Goal: Information Seeking & Learning: Check status

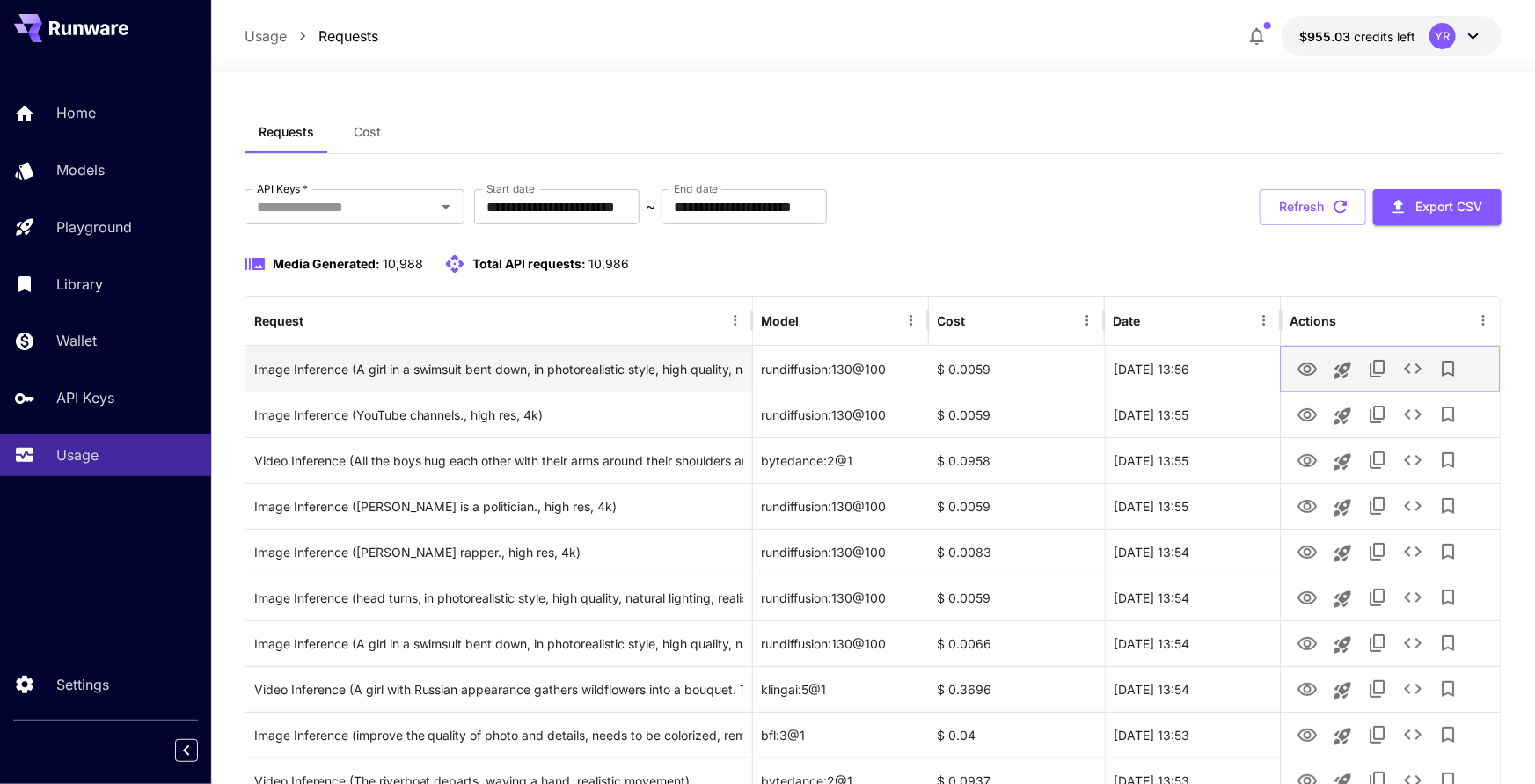
click at [1309, 368] on icon "View" at bounding box center [1307, 369] width 21 height 21
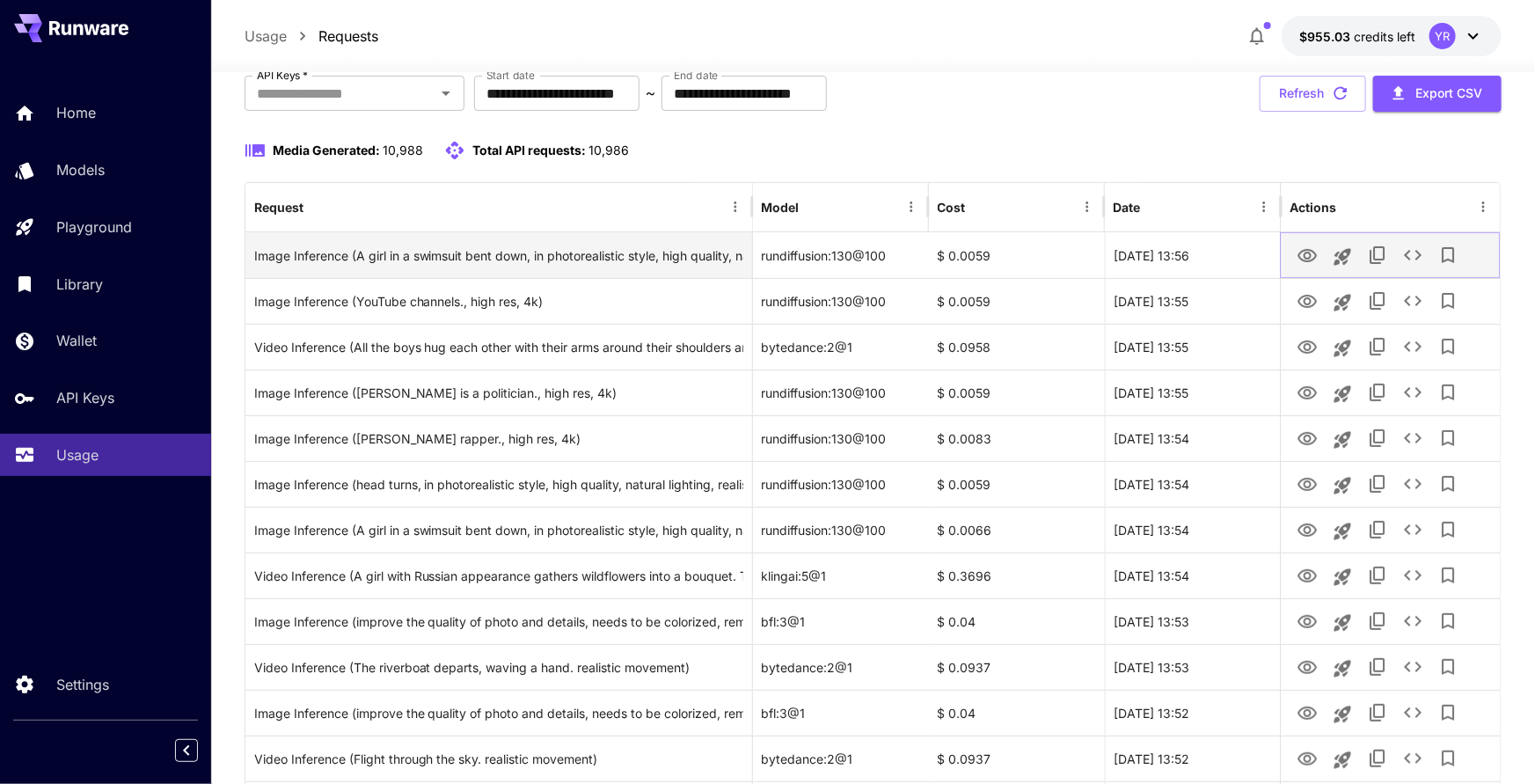
scroll to position [114, 0]
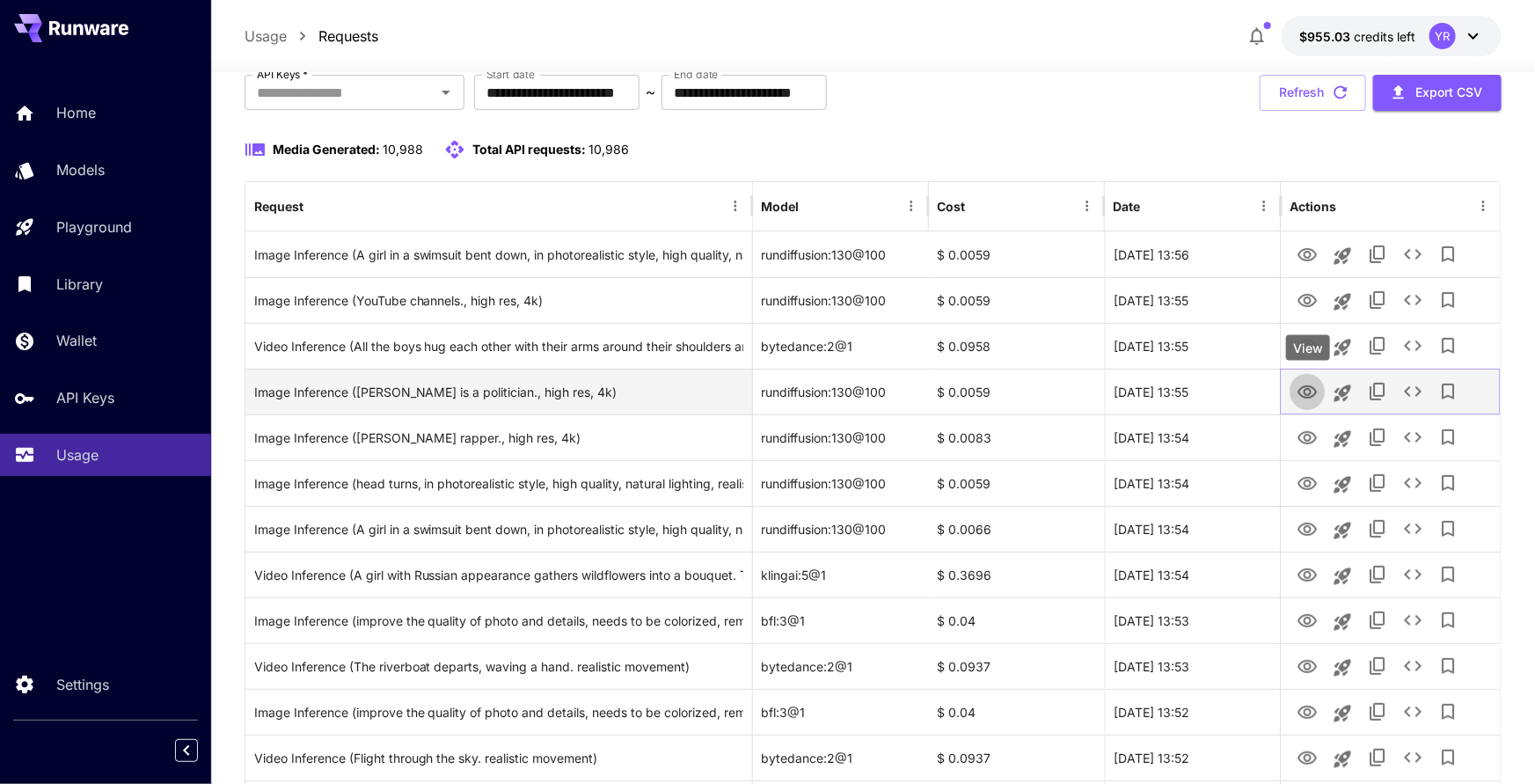
click at [1307, 390] on icon "View" at bounding box center [1307, 392] width 21 height 21
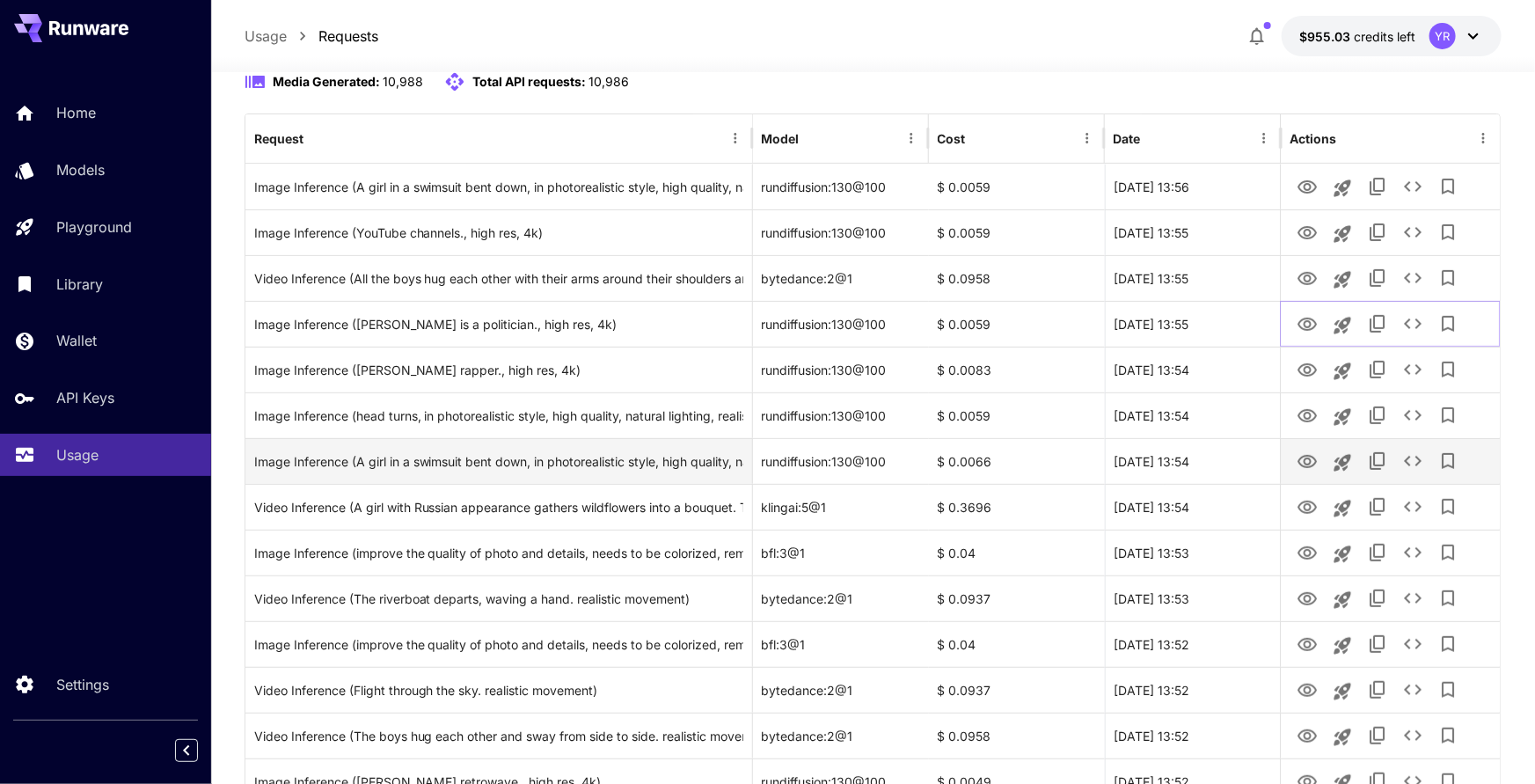
scroll to position [188, 0]
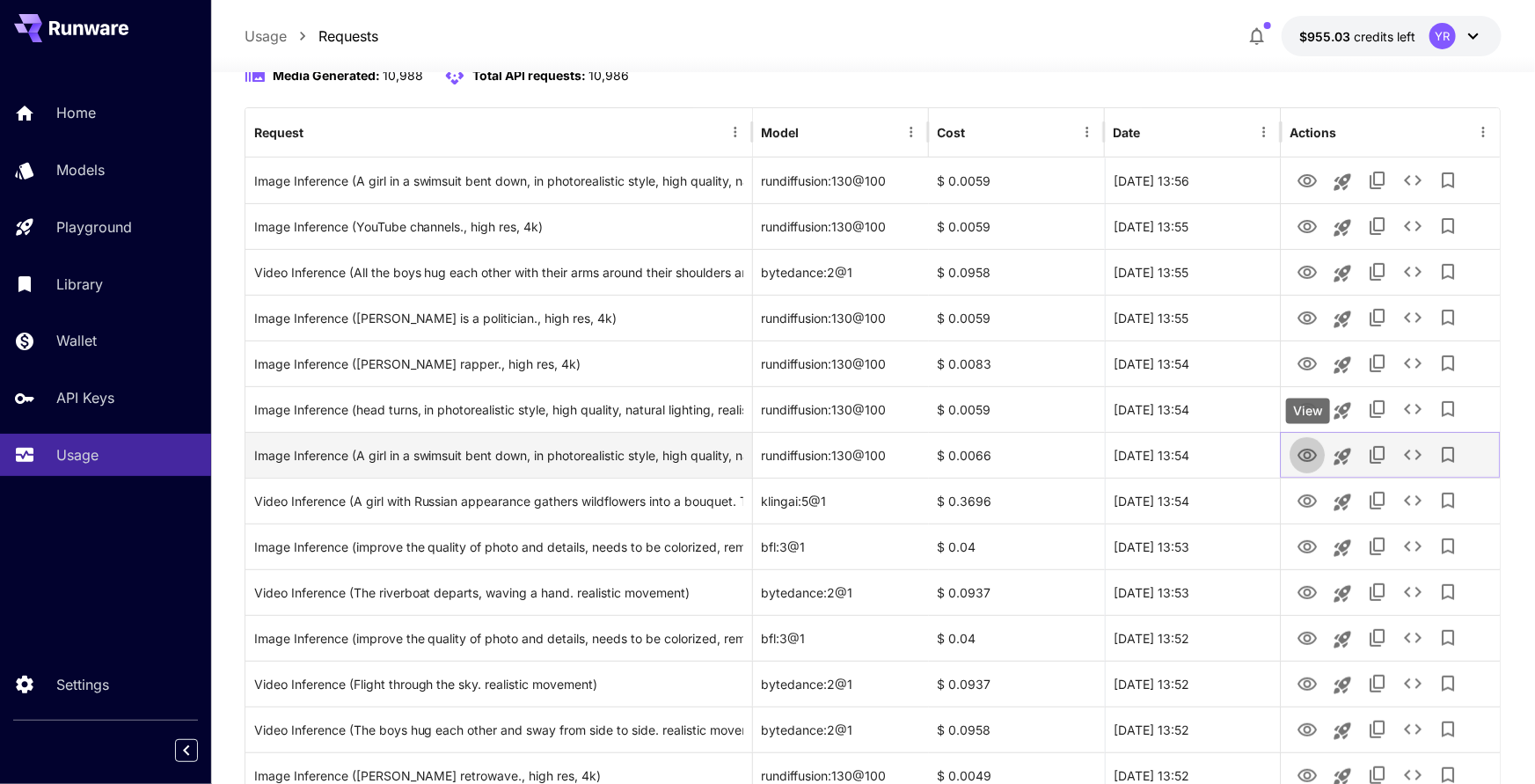
click at [1295, 451] on button "View" at bounding box center [1307, 454] width 35 height 36
click at [1300, 451] on icon "View" at bounding box center [1307, 455] width 19 height 13
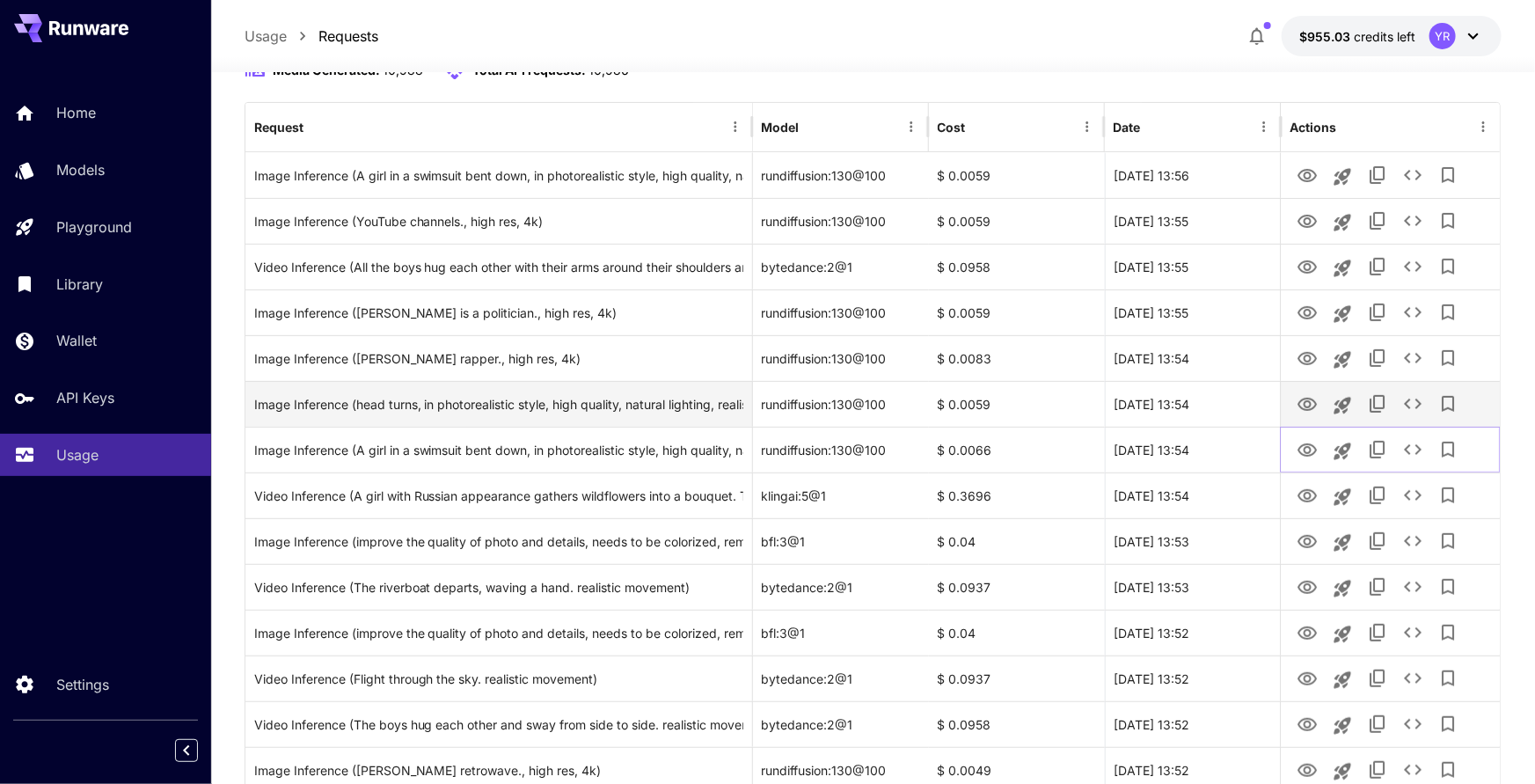
scroll to position [252, 0]
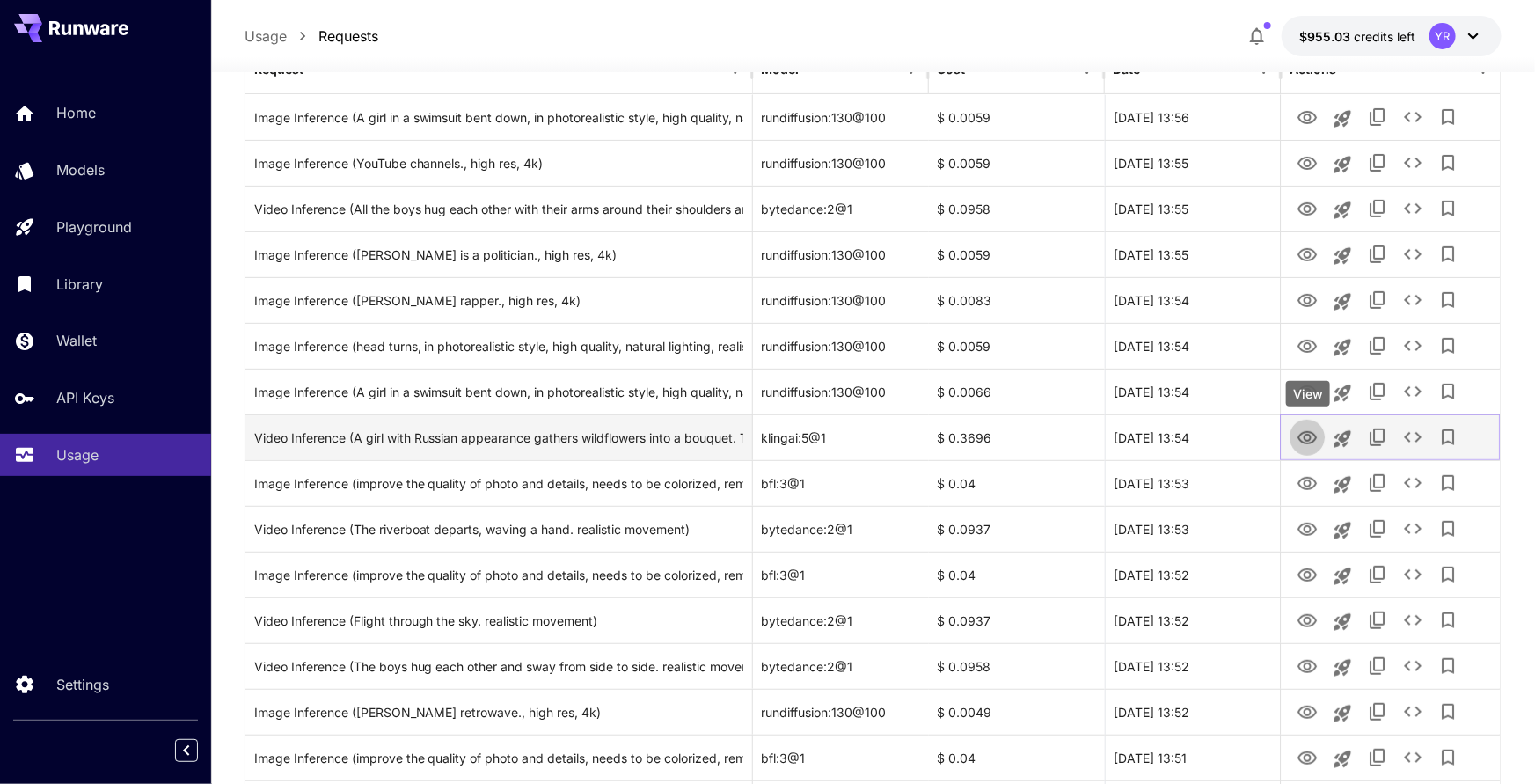
click at [1299, 438] on icon "View" at bounding box center [1307, 438] width 19 height 13
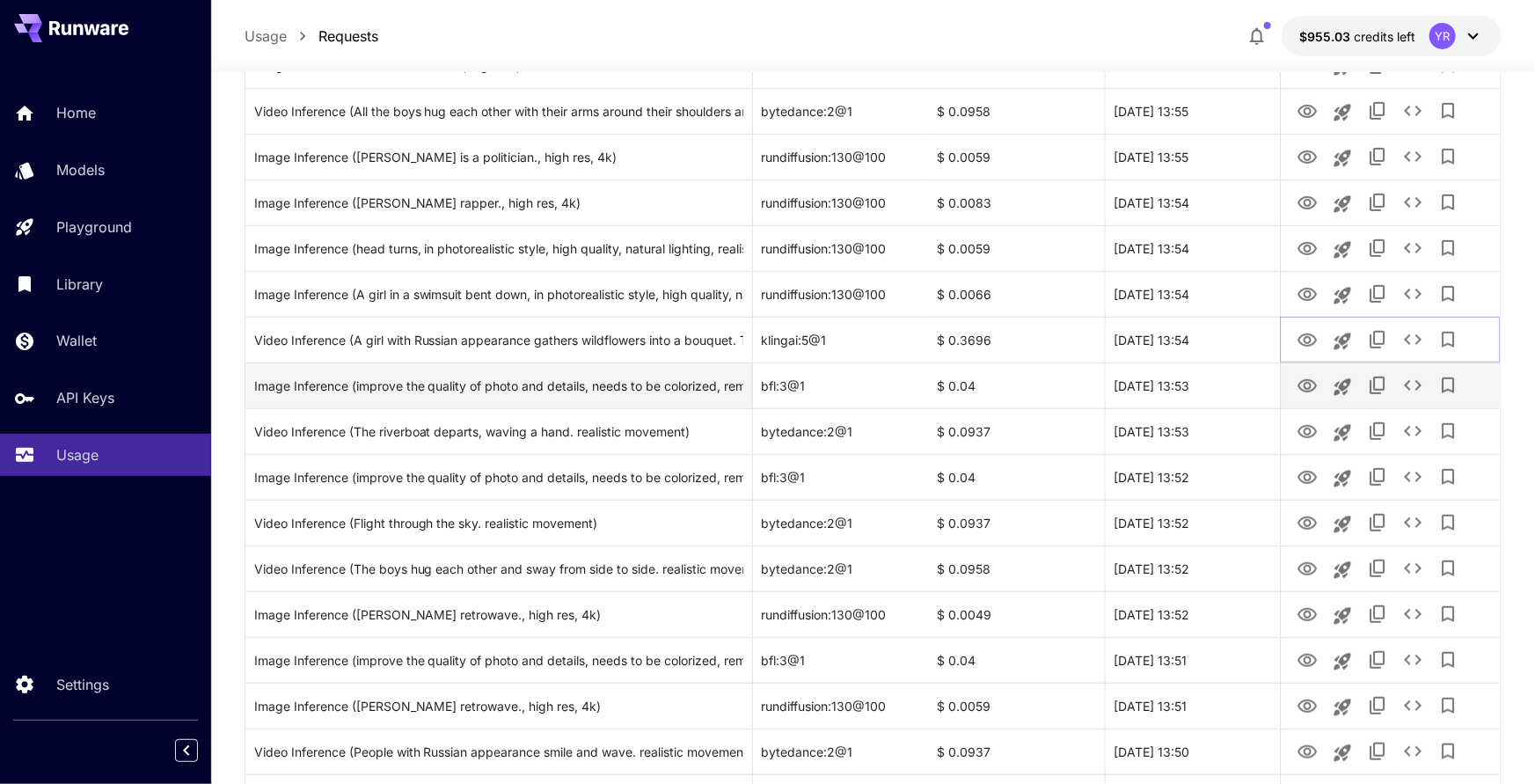
scroll to position [350, 0]
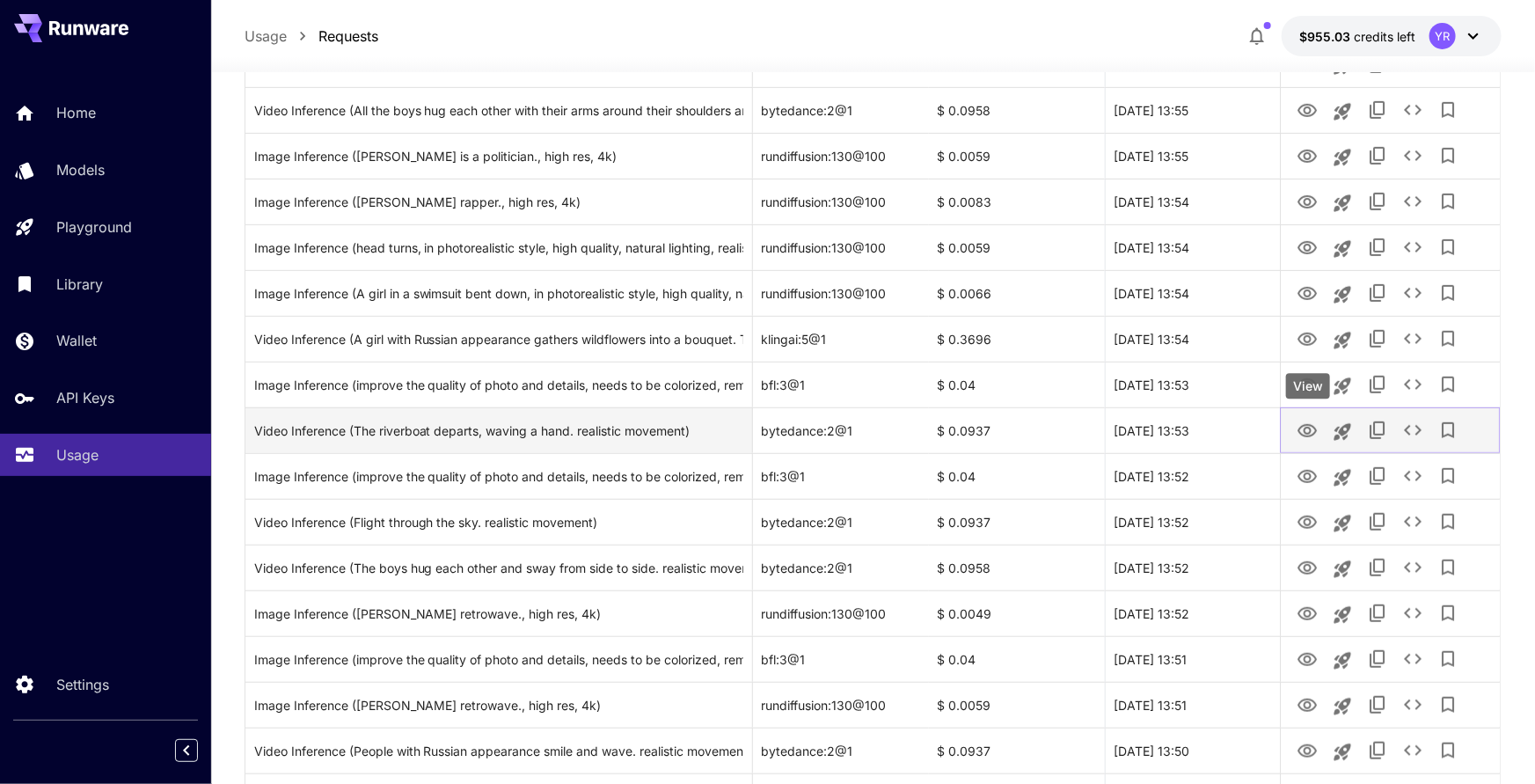
click at [1303, 431] on icon "View" at bounding box center [1307, 430] width 21 height 21
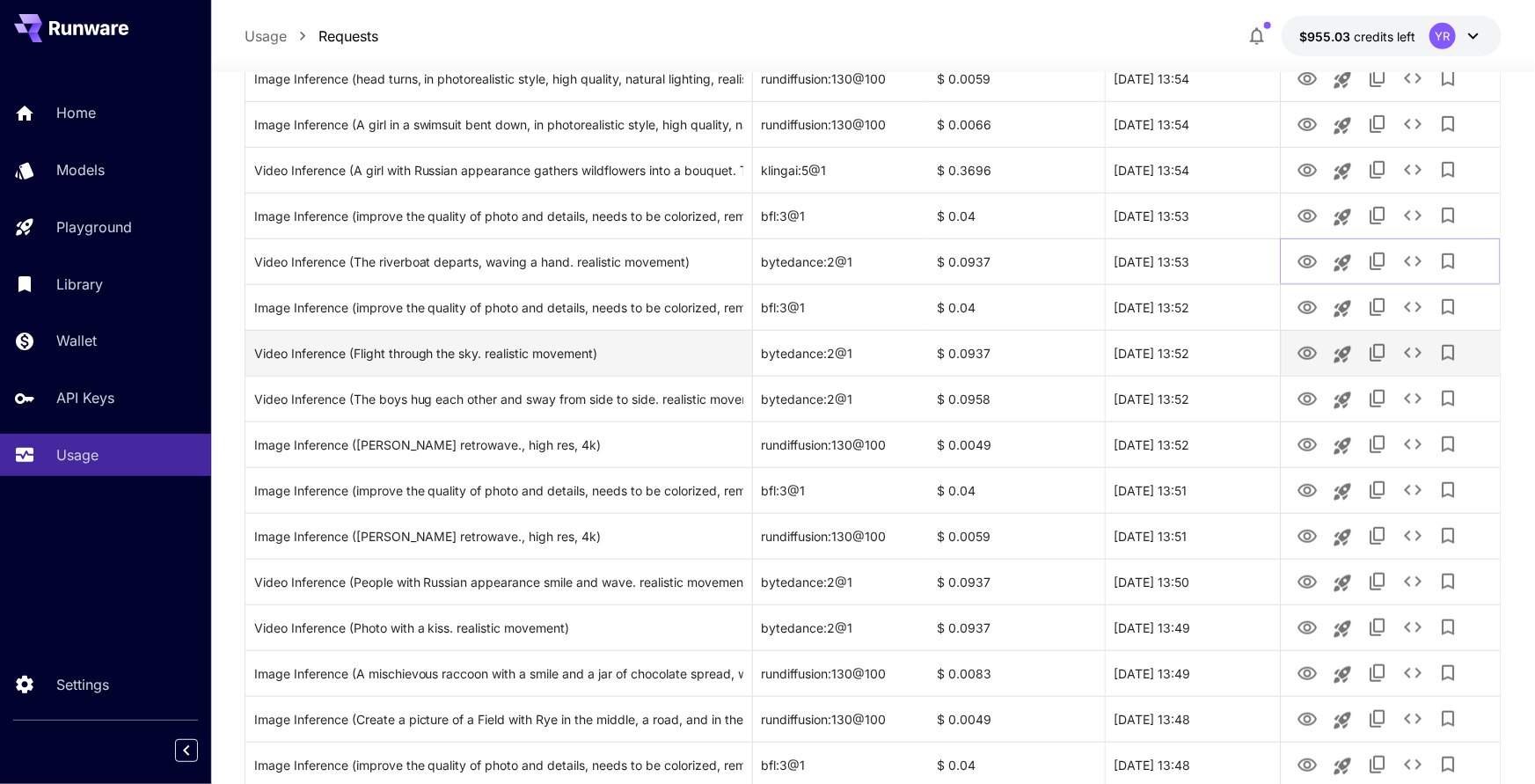
scroll to position [526, 0]
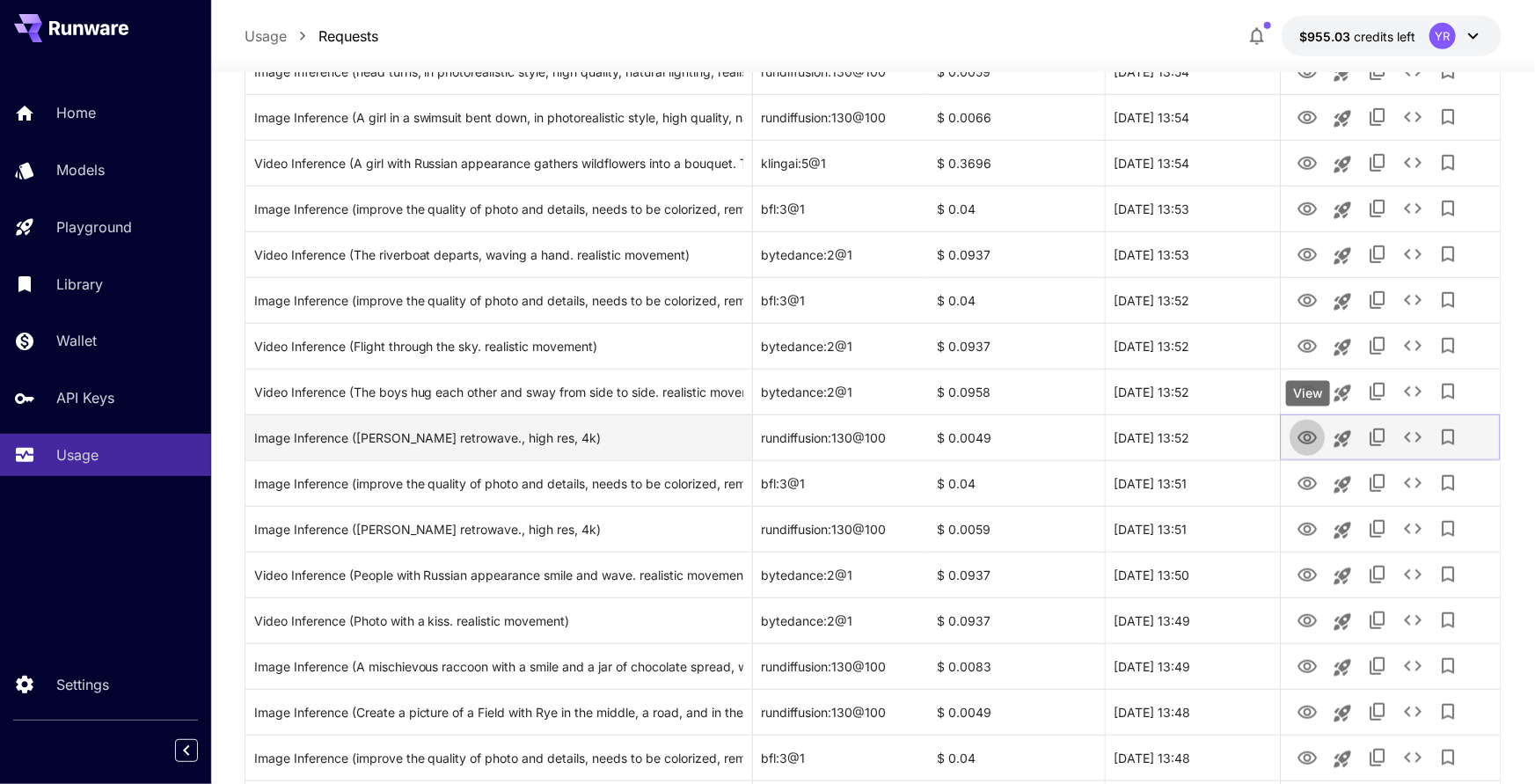
click at [1305, 440] on icon "View" at bounding box center [1307, 438] width 21 height 21
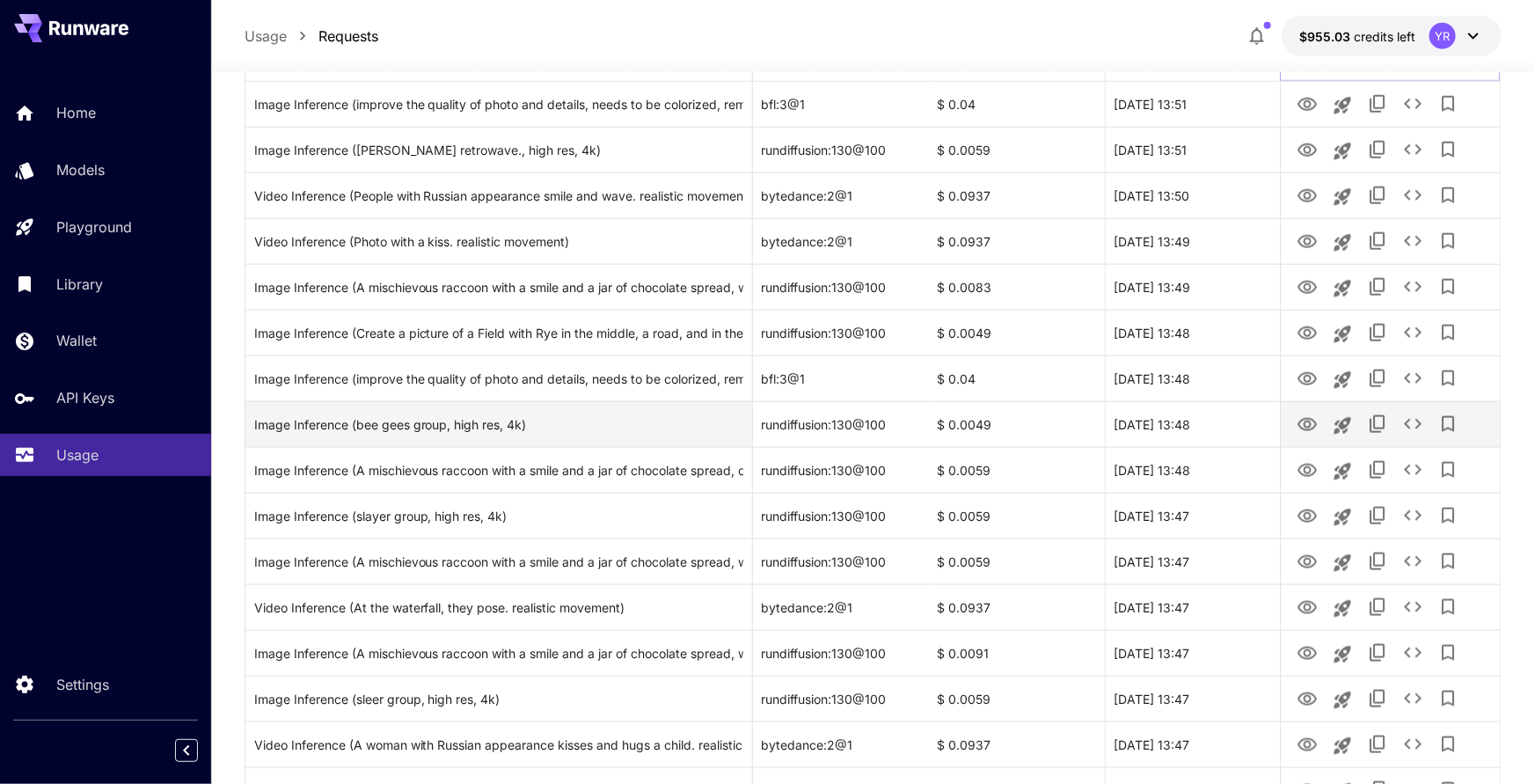
scroll to position [911, 0]
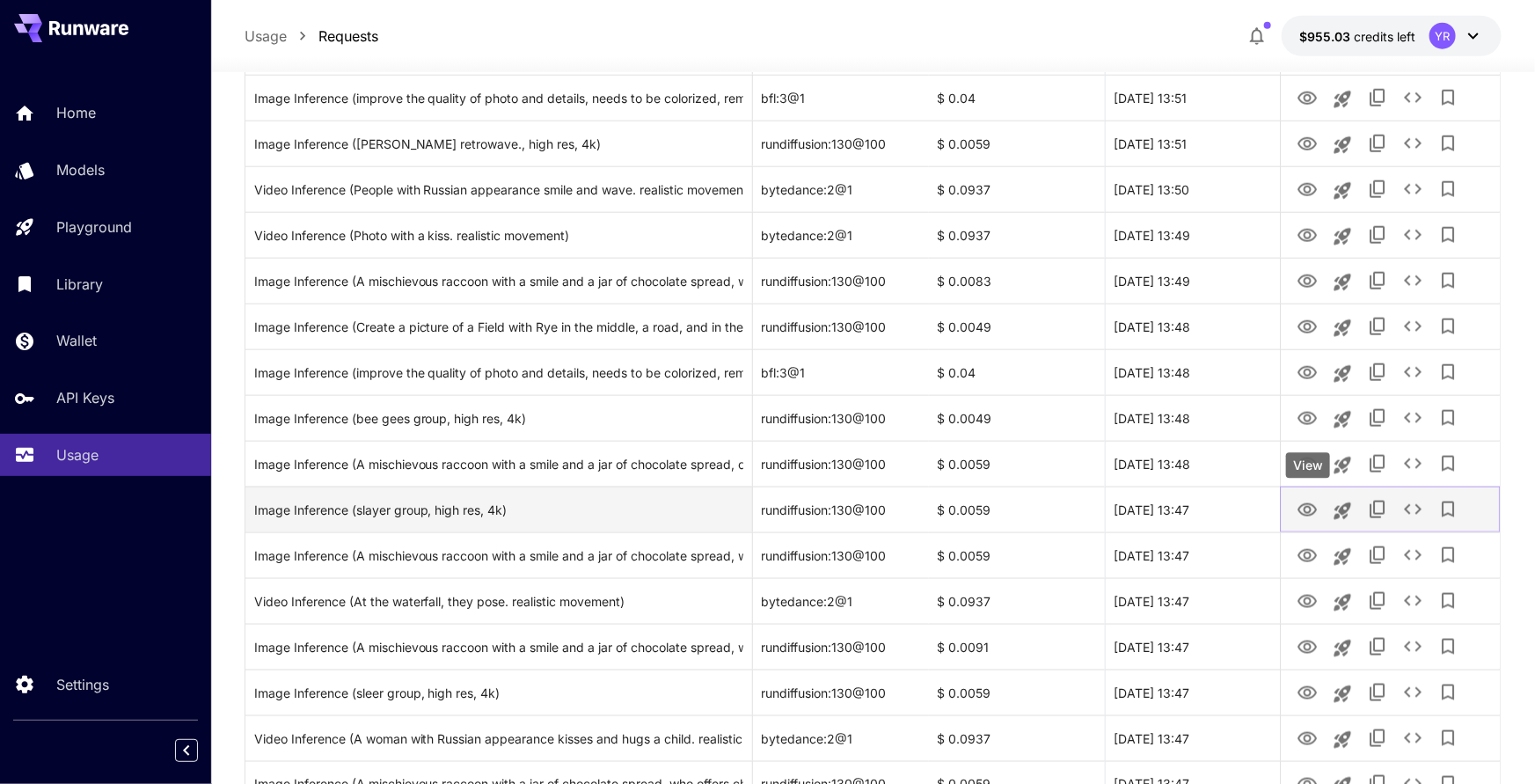
click at [1310, 509] on icon "View" at bounding box center [1307, 509] width 21 height 21
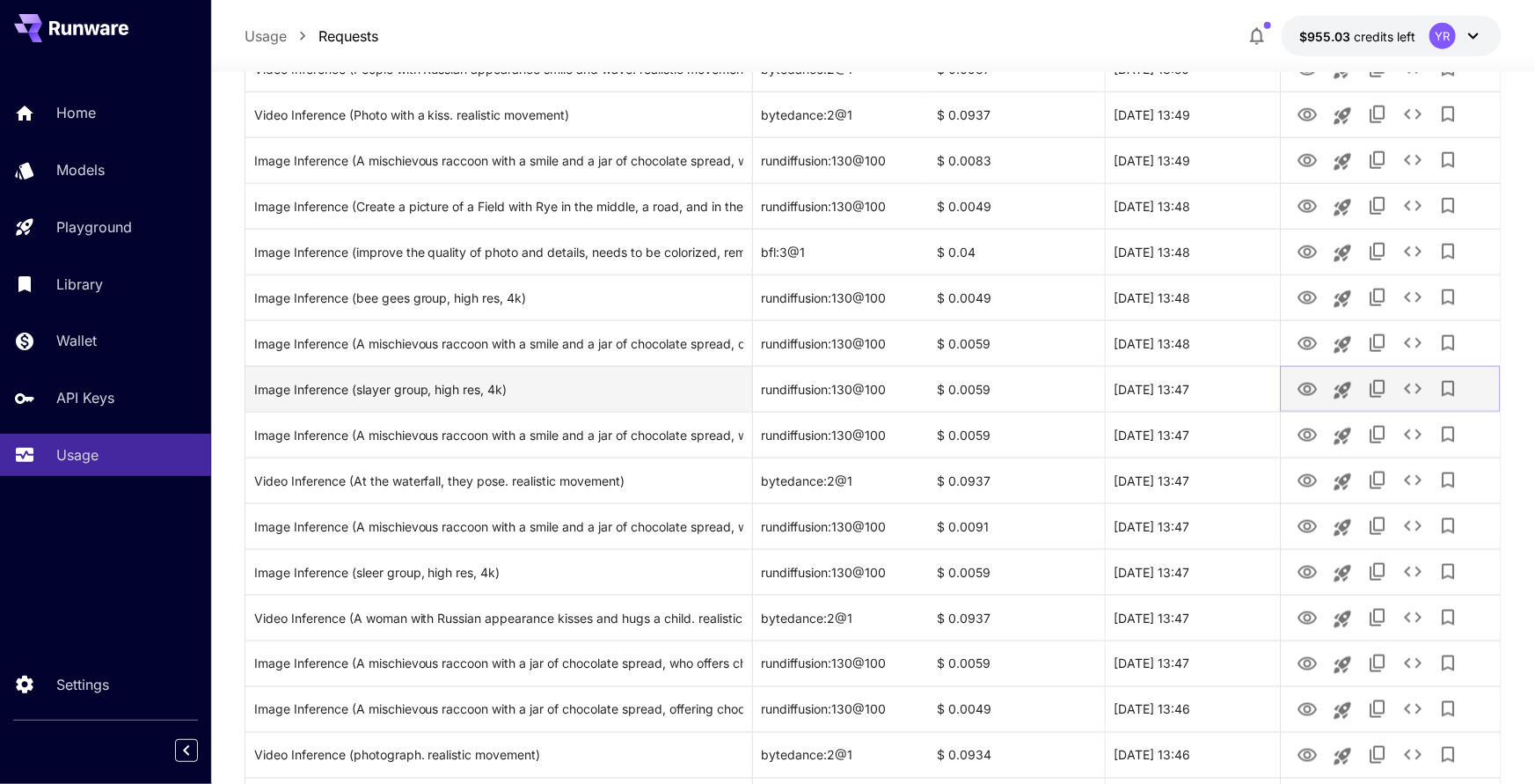
scroll to position [1036, 0]
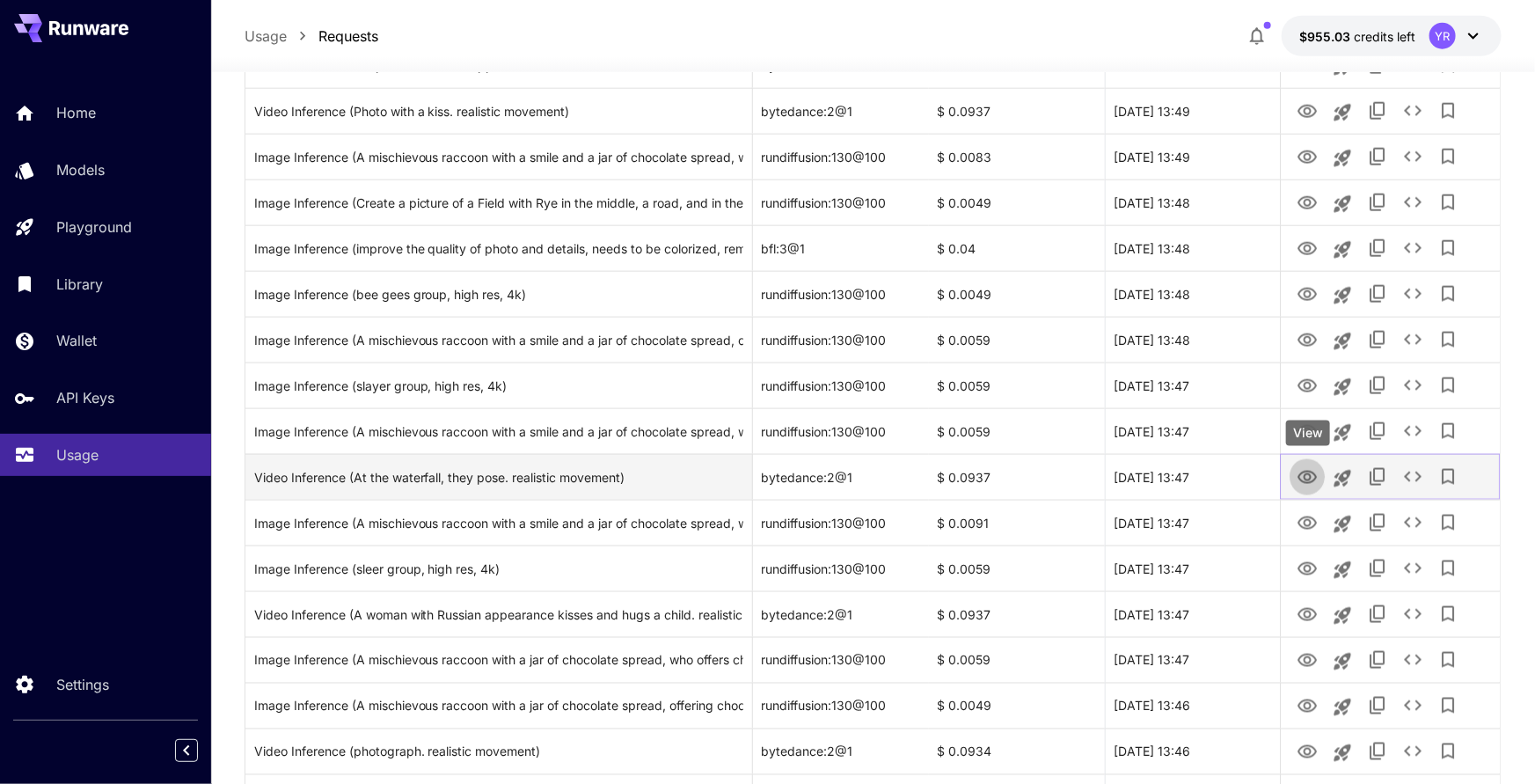
click at [1303, 479] on icon "View" at bounding box center [1307, 477] width 21 height 21
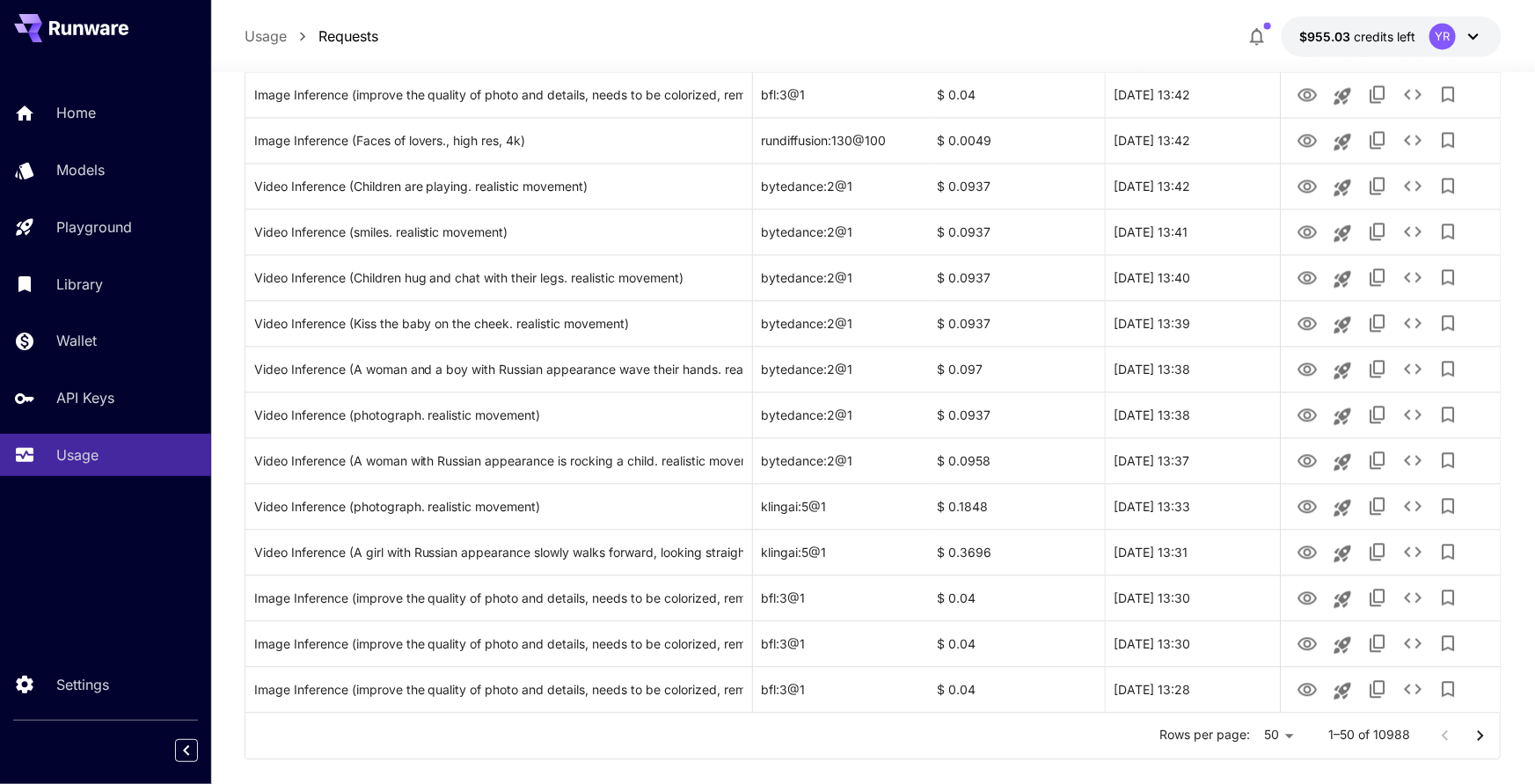
scroll to position [1922, 0]
drag, startPoint x: 1485, startPoint y: 733, endPoint x: 1464, endPoint y: 728, distance: 21.6
click at [1485, 733] on icon "Go to next page" at bounding box center [1480, 734] width 21 height 21
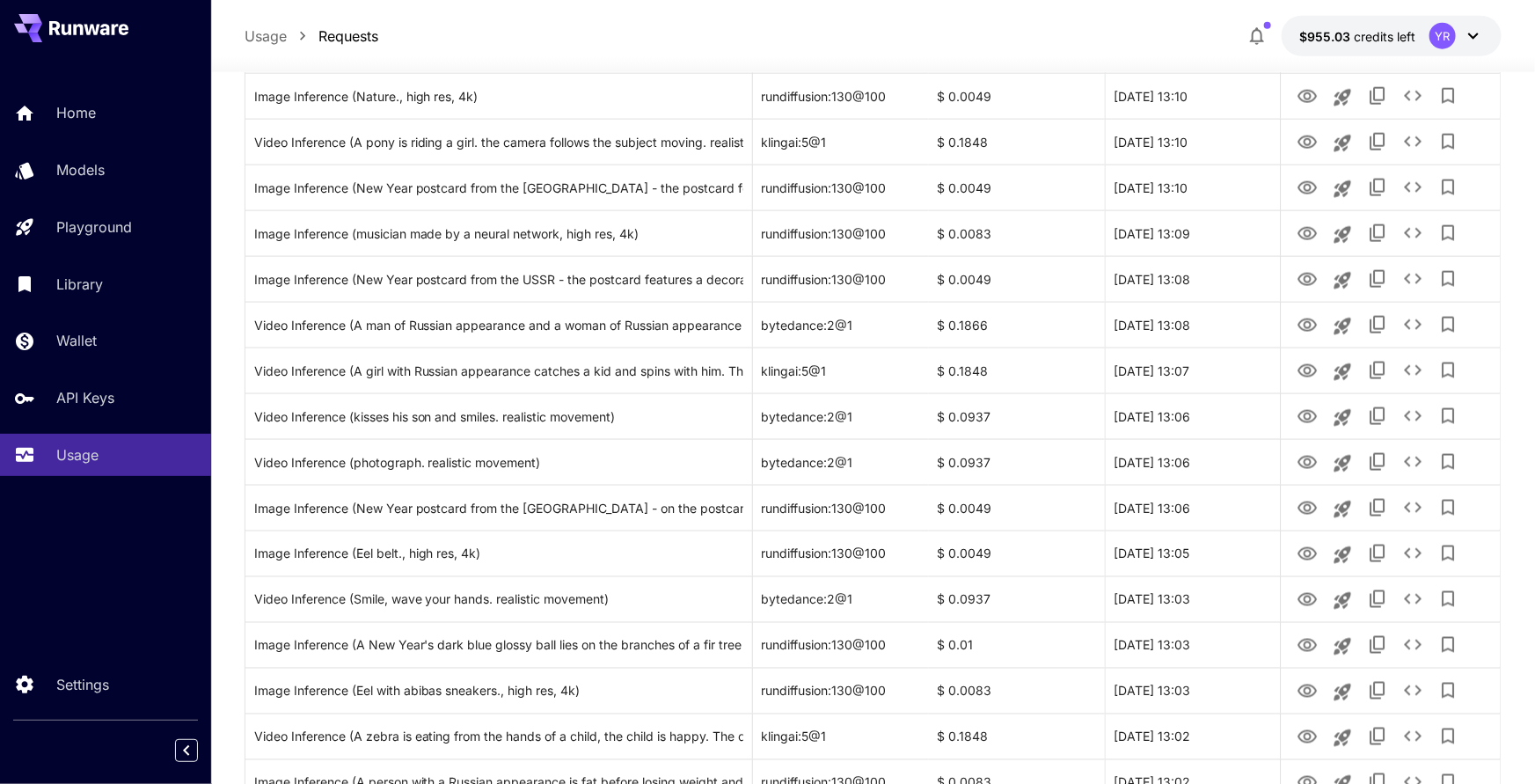
scroll to position [1141, 0]
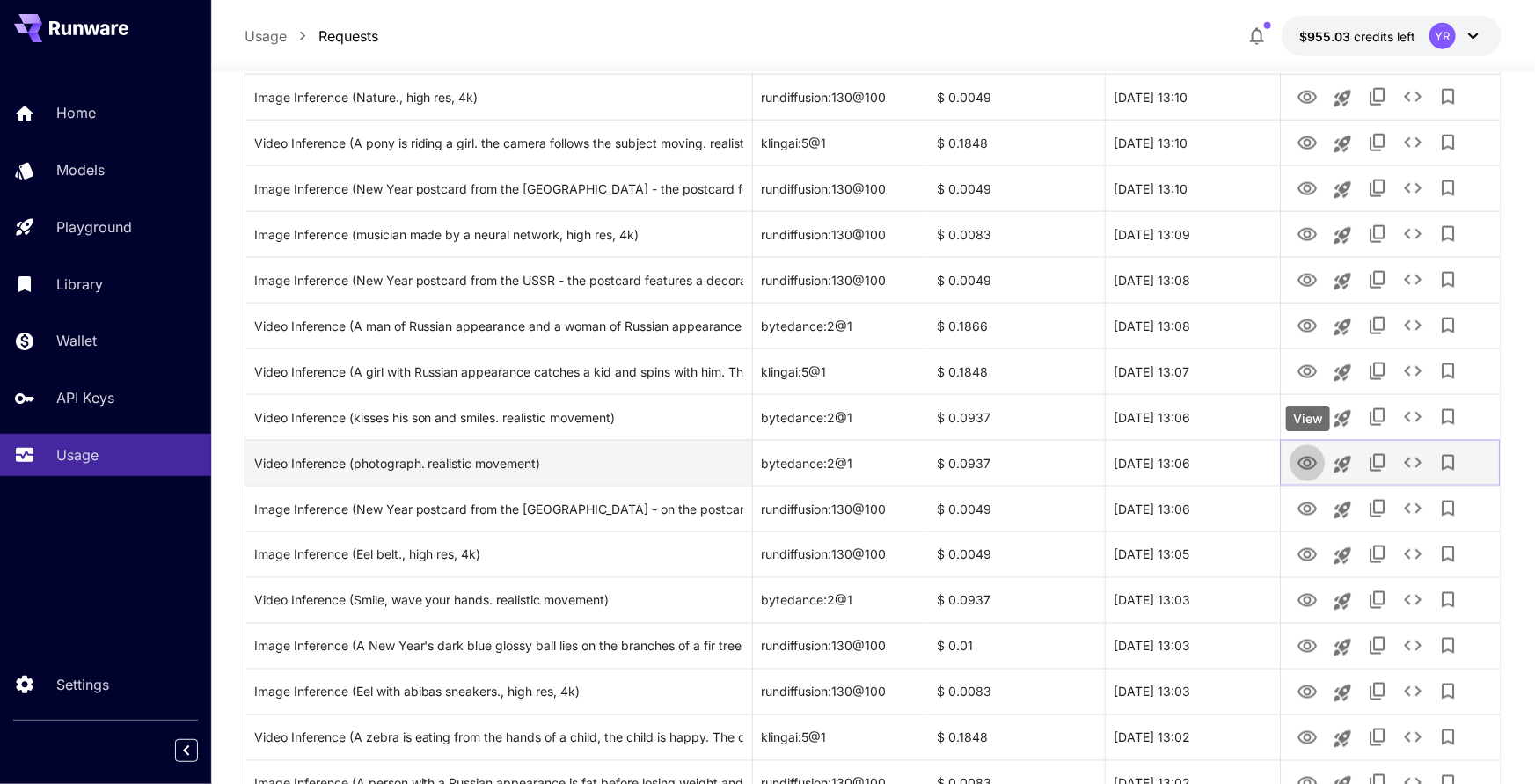
click at [1306, 456] on icon "View" at bounding box center [1307, 462] width 19 height 13
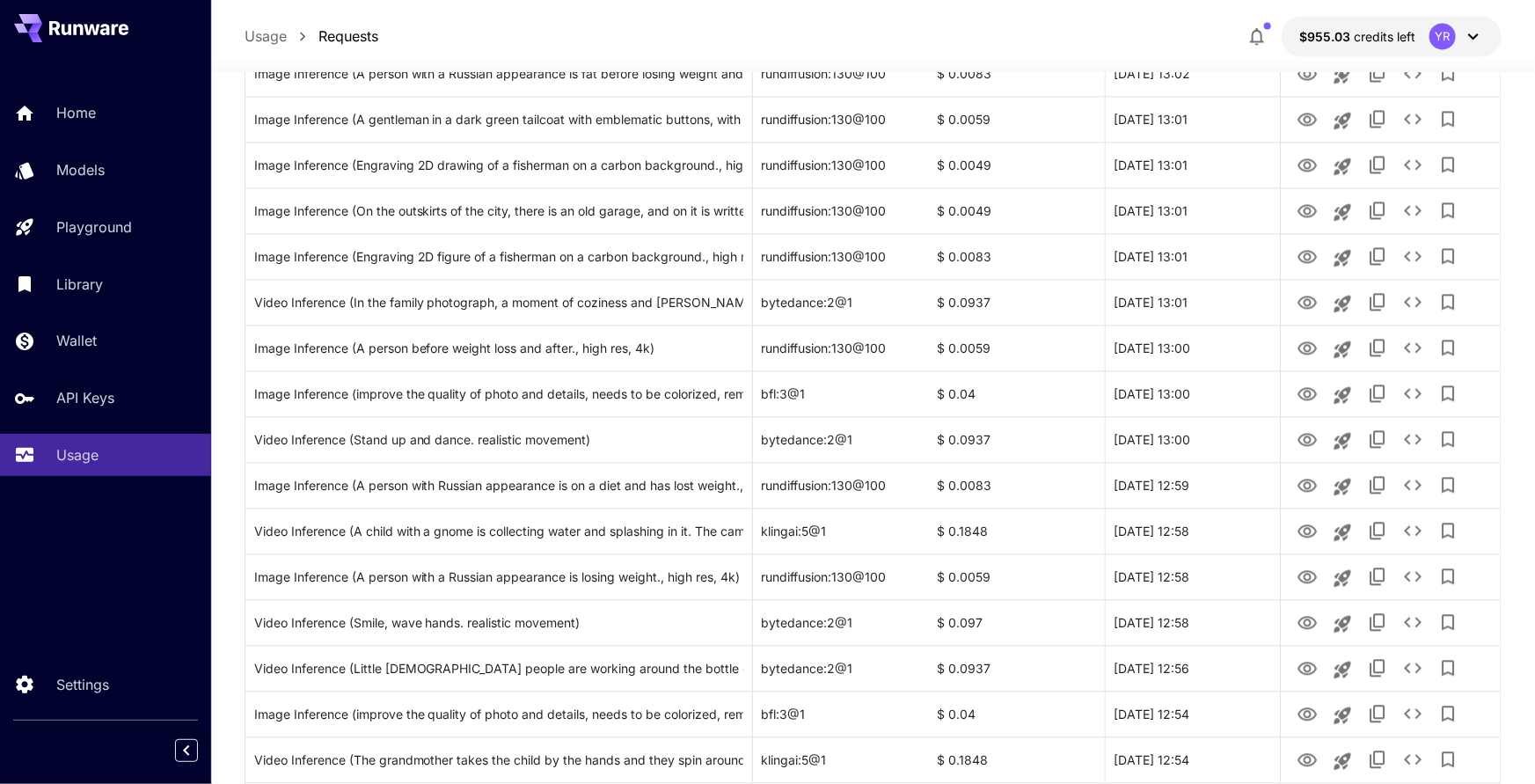
scroll to position [1853, 0]
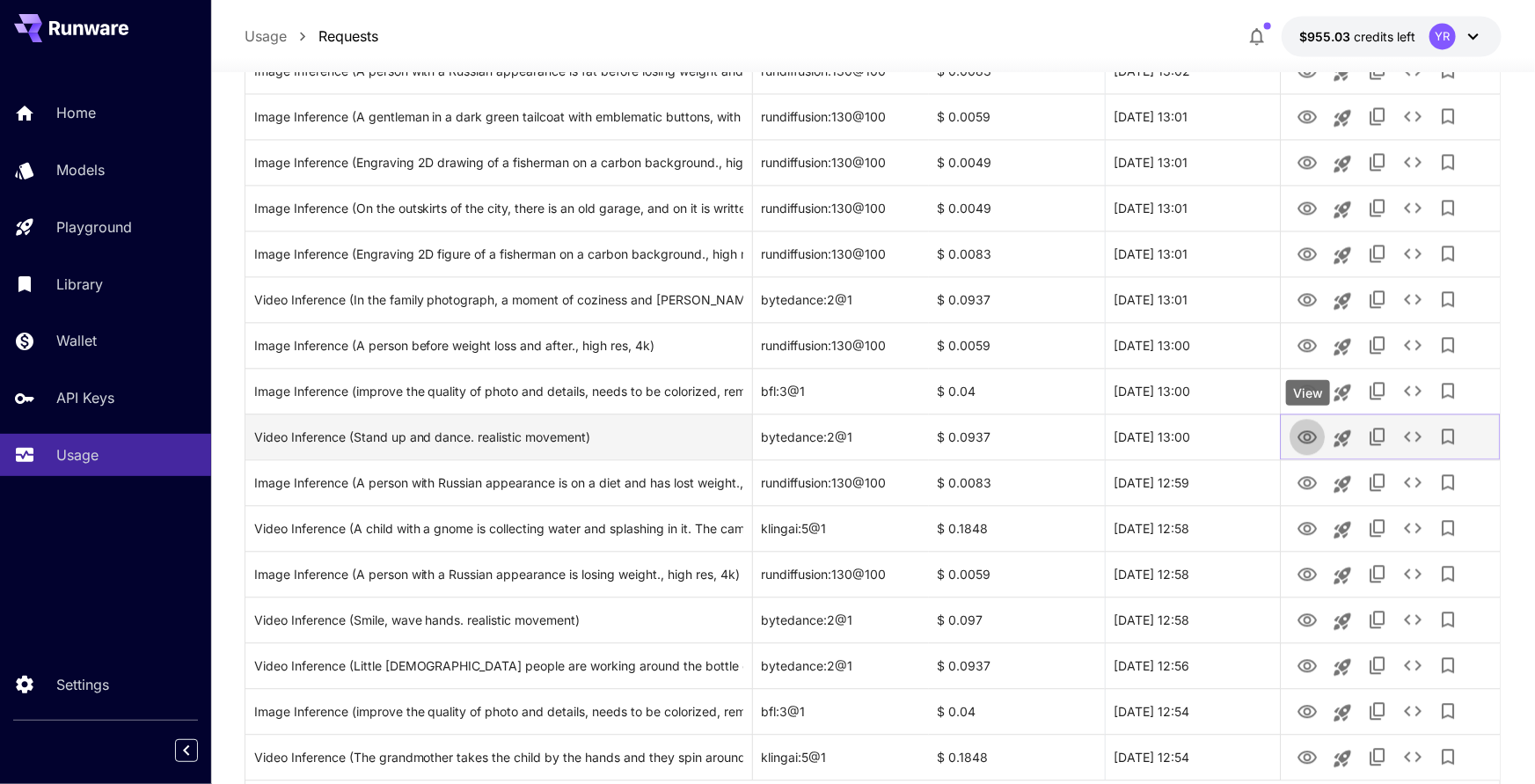
click at [1307, 433] on icon "View" at bounding box center [1307, 437] width 19 height 13
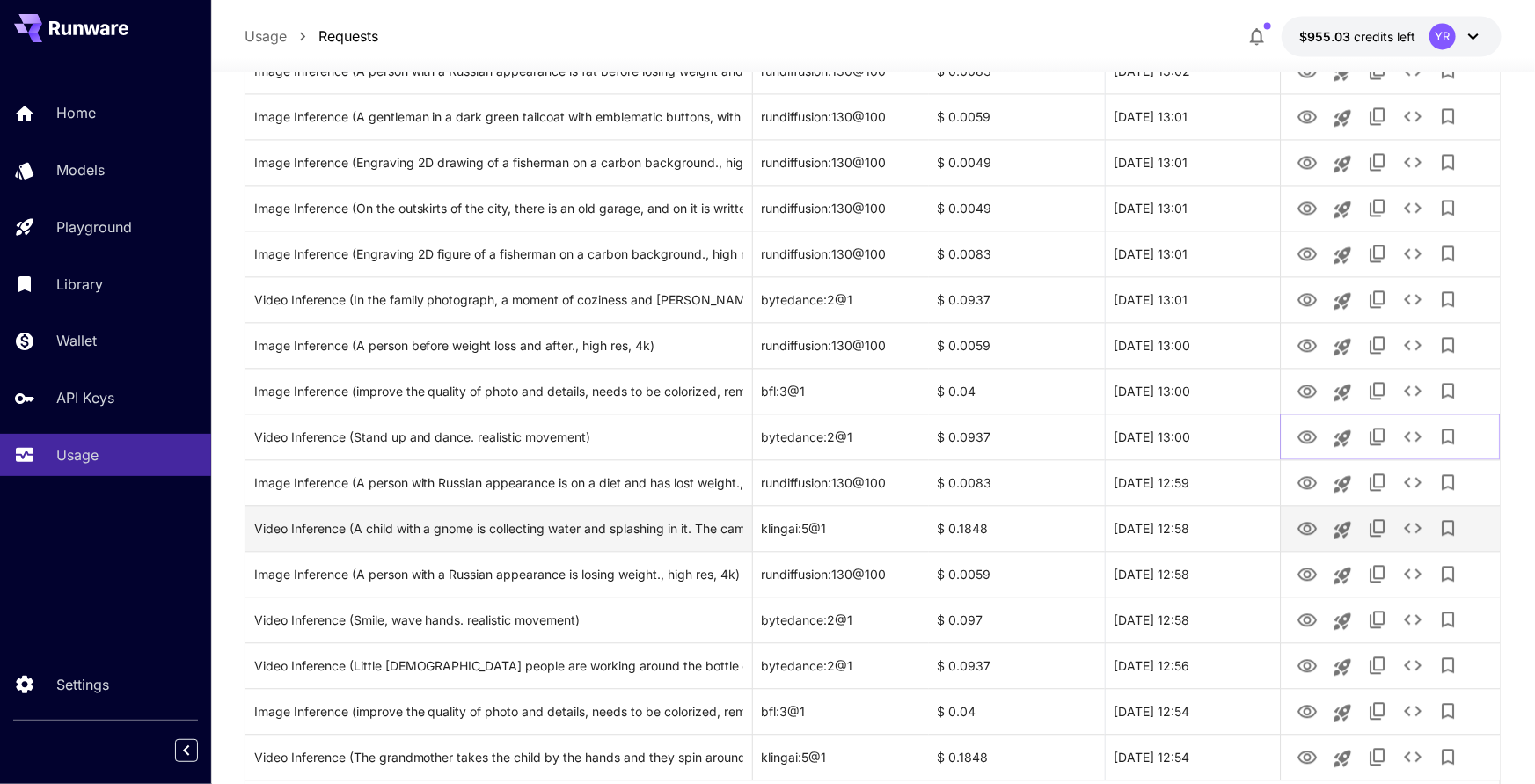
scroll to position [1948, 0]
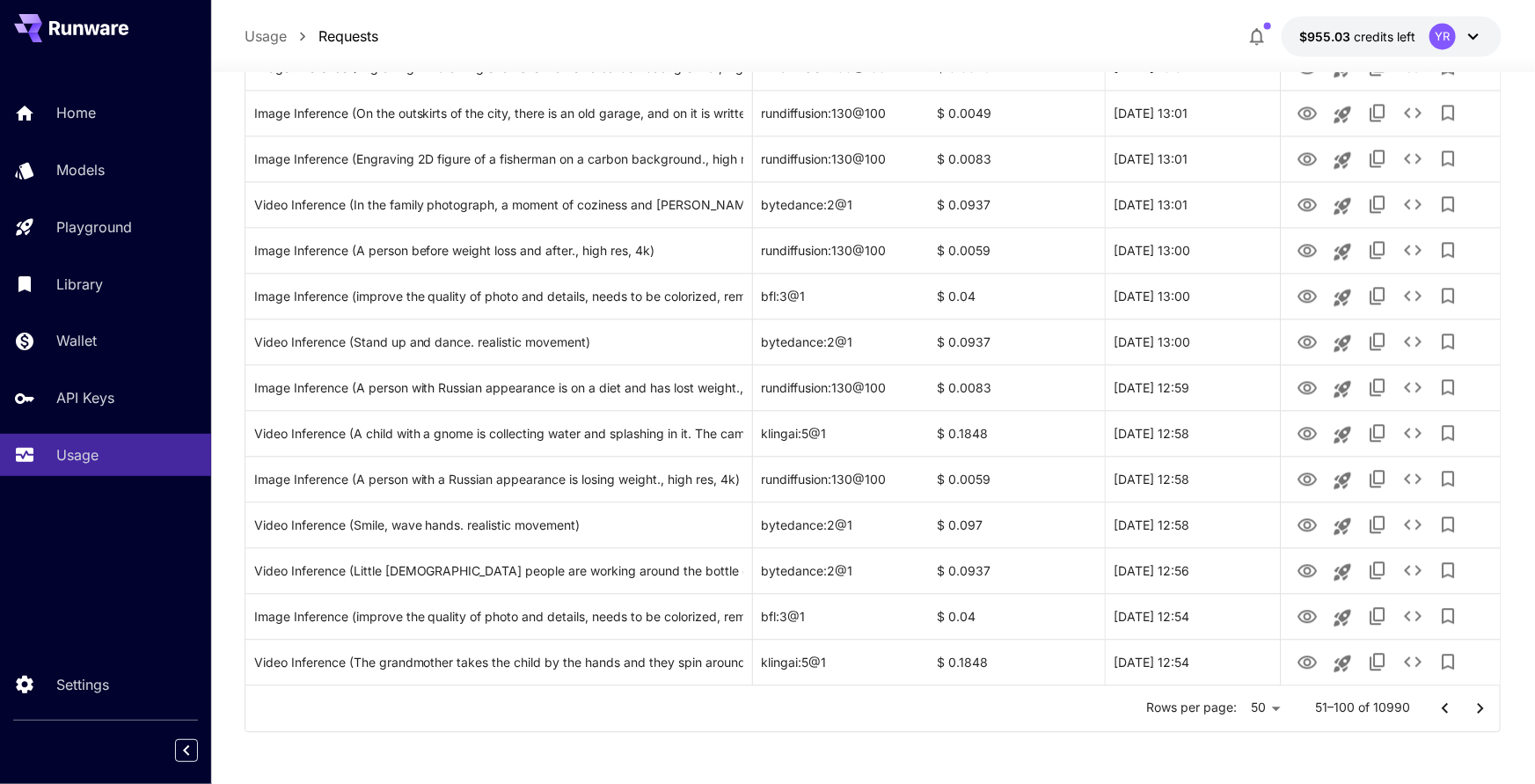
click at [1475, 702] on icon "Go to next page" at bounding box center [1480, 708] width 21 height 21
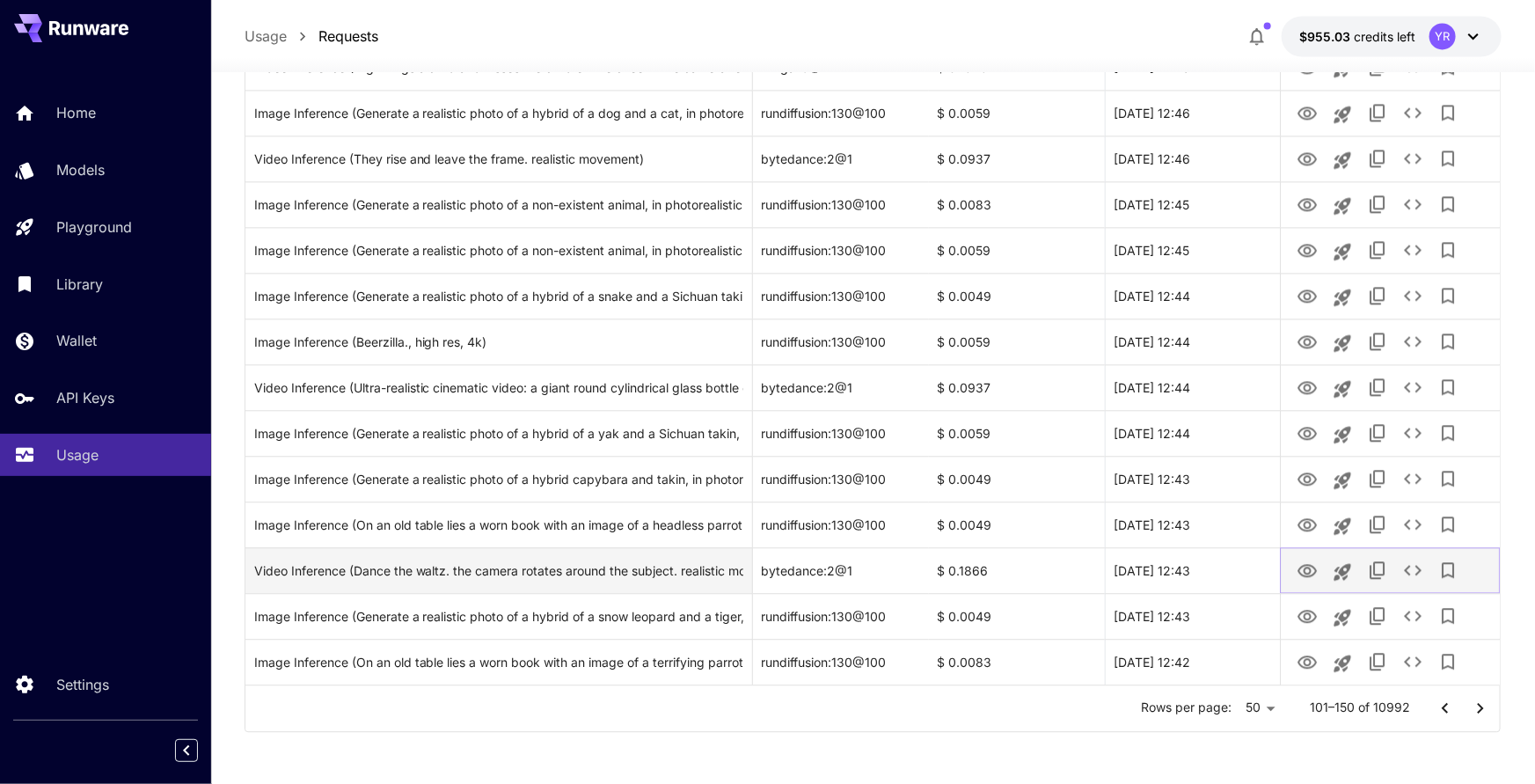
click at [1302, 566] on icon "View" at bounding box center [1307, 570] width 19 height 13
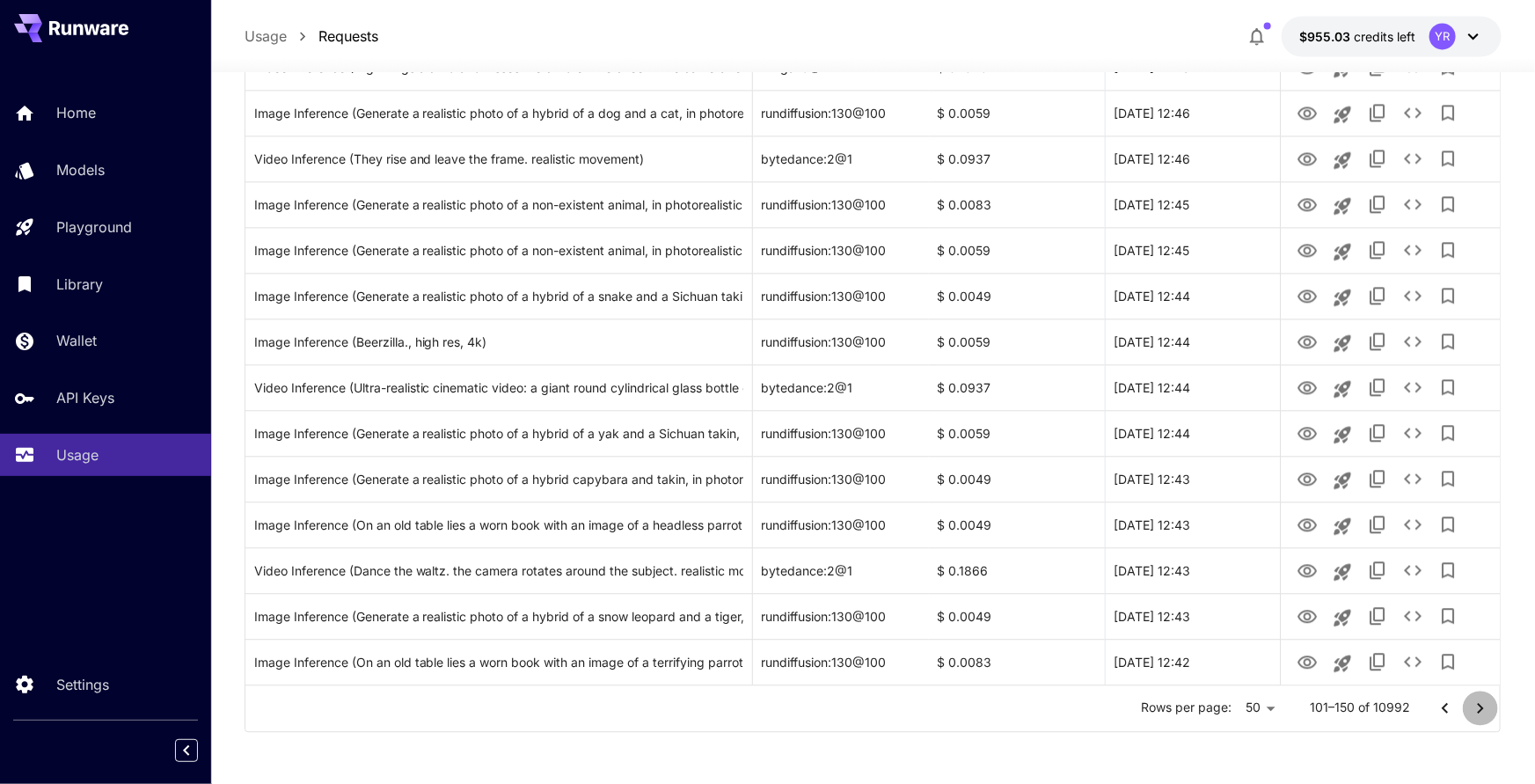
click at [1488, 705] on icon "Go to next page" at bounding box center [1480, 708] width 21 height 21
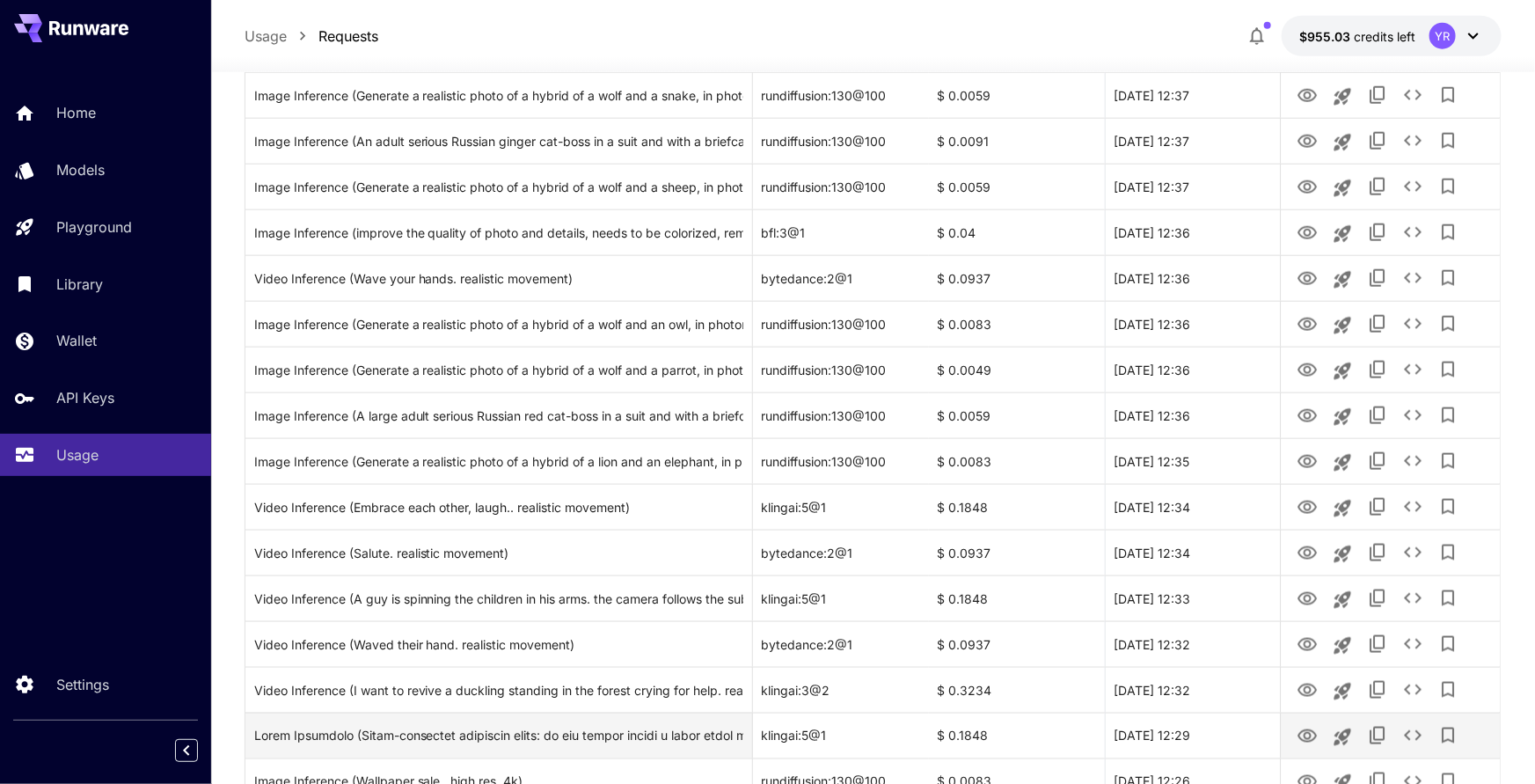
scroll to position [956, 0]
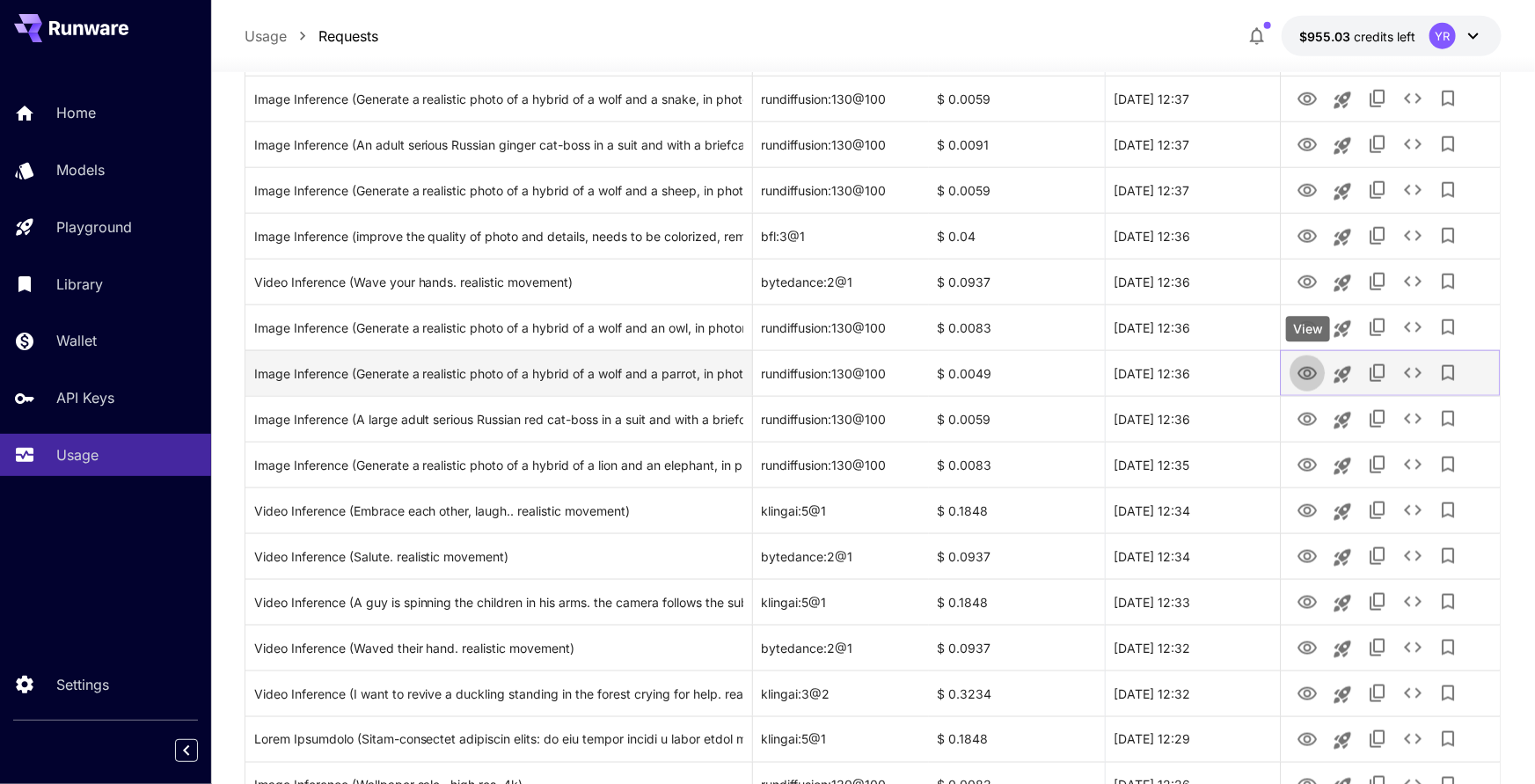
click at [1308, 372] on icon "View" at bounding box center [1307, 373] width 21 height 21
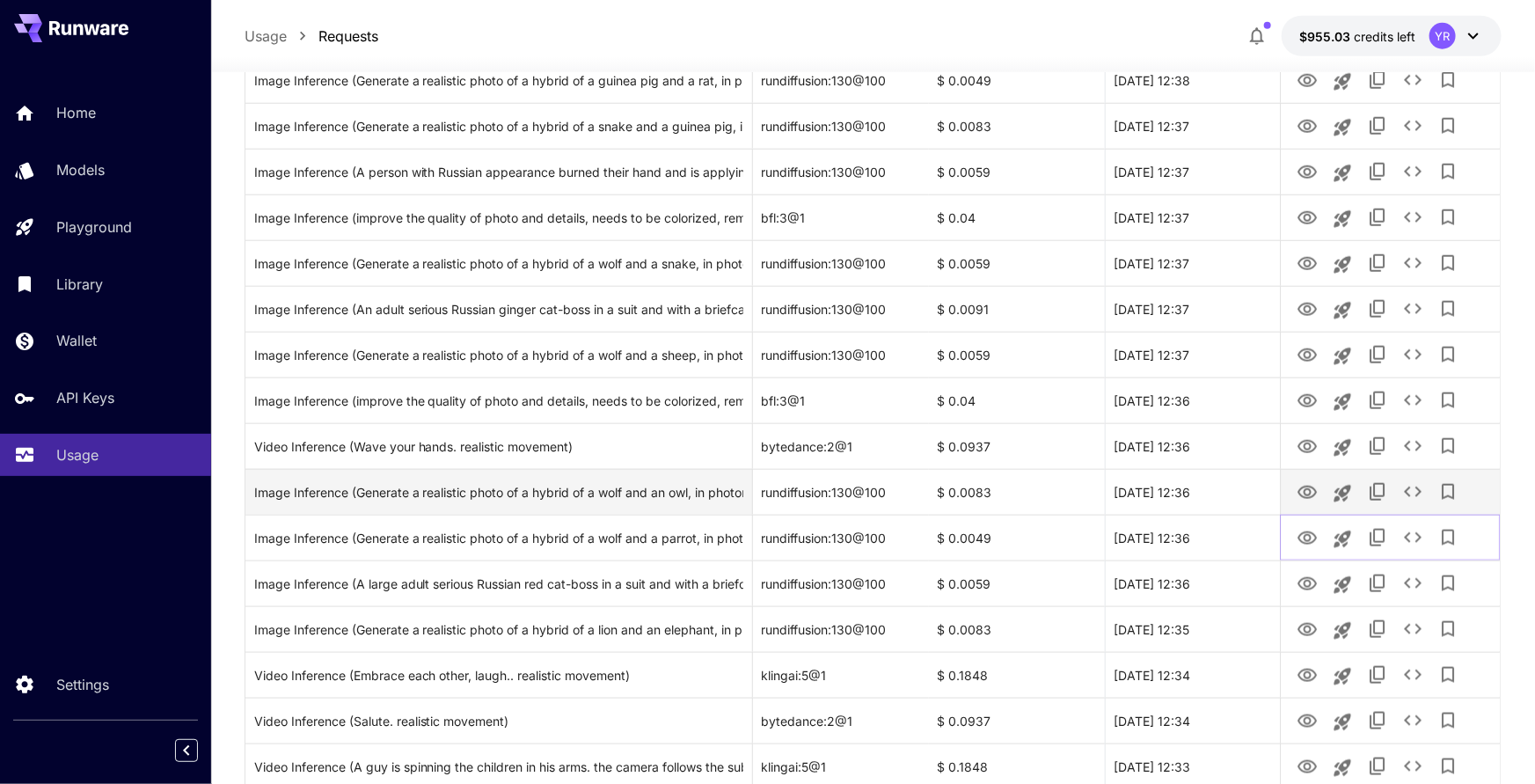
scroll to position [785, 0]
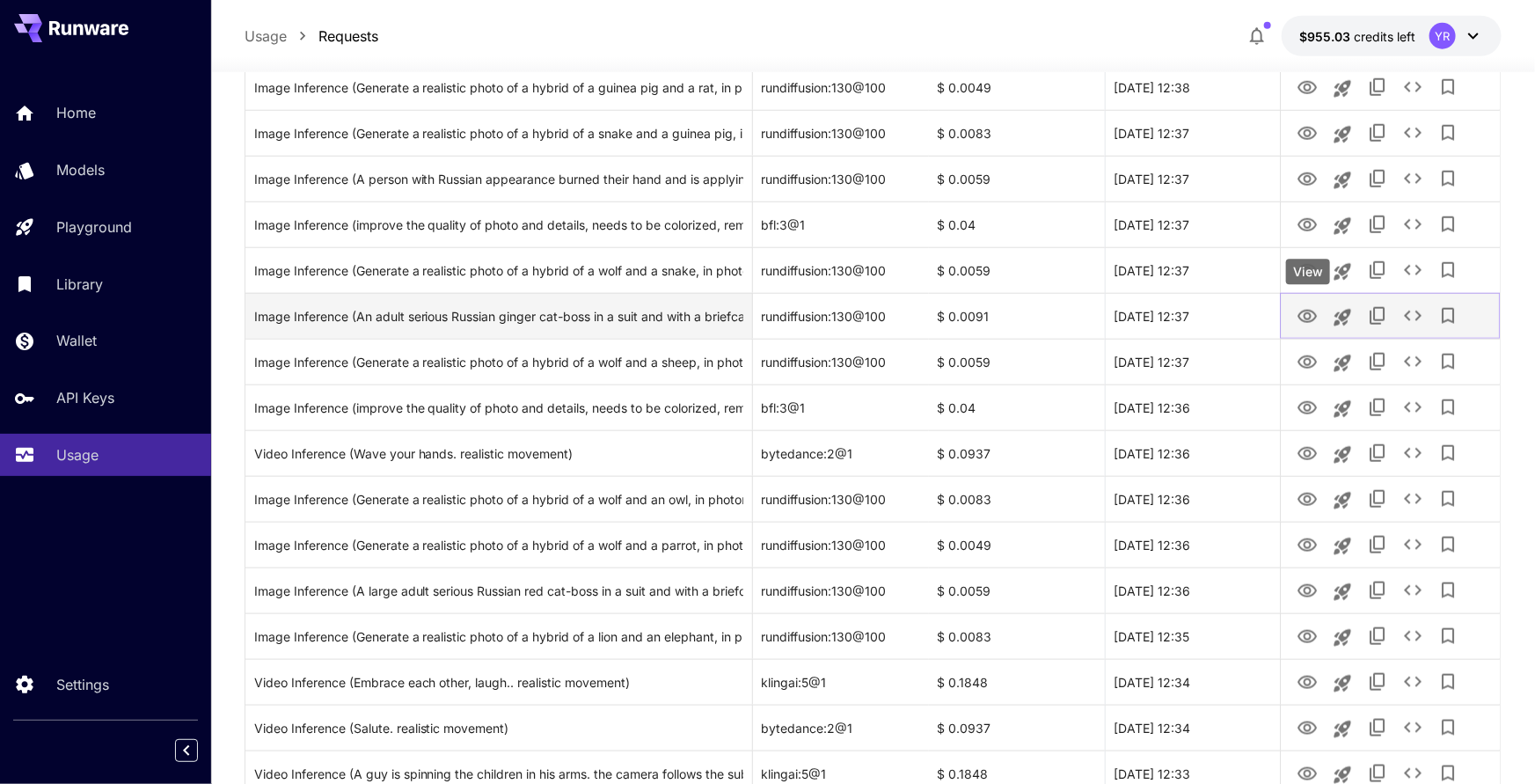
click at [1305, 310] on icon "View" at bounding box center [1307, 316] width 19 height 13
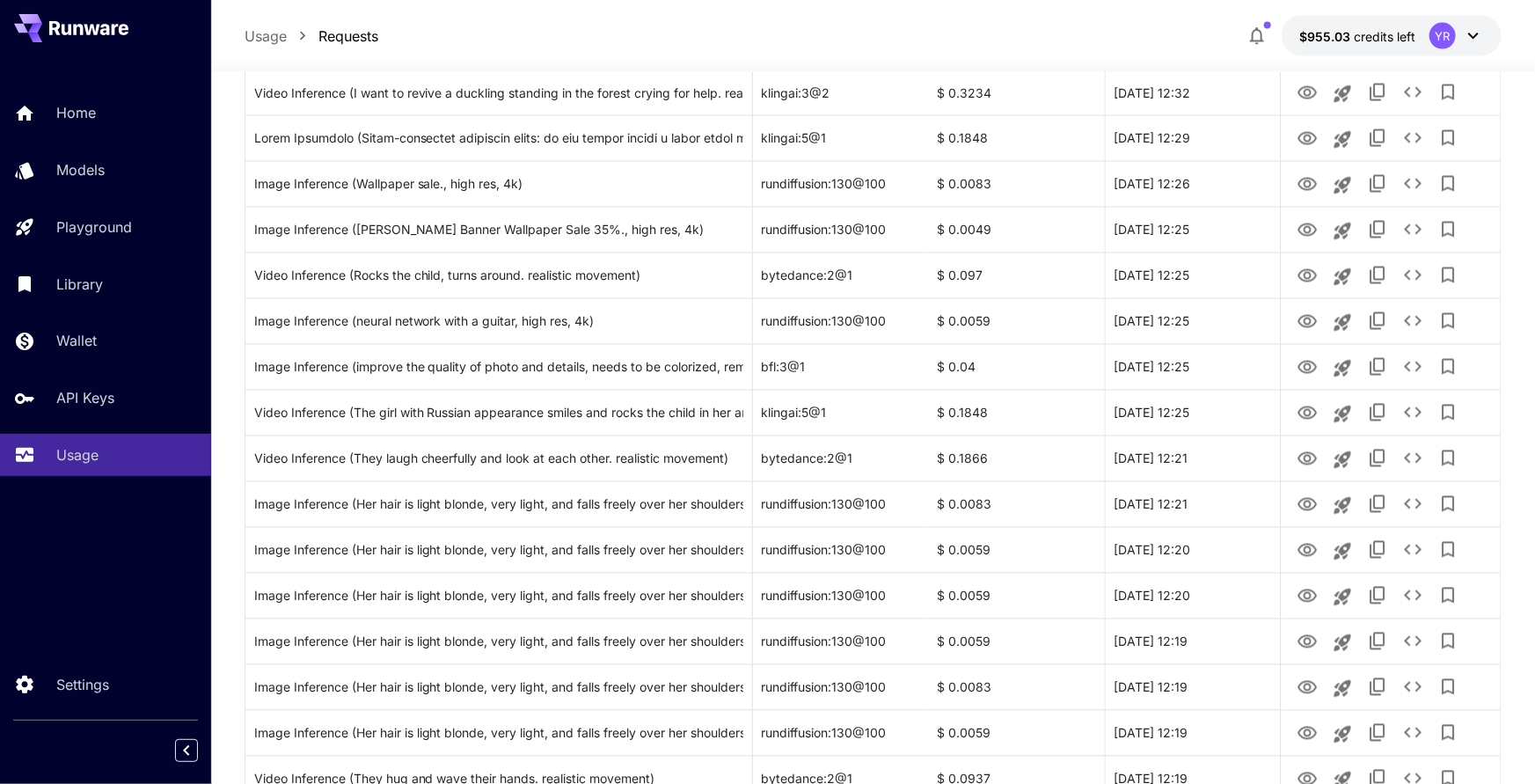
scroll to position [1948, 0]
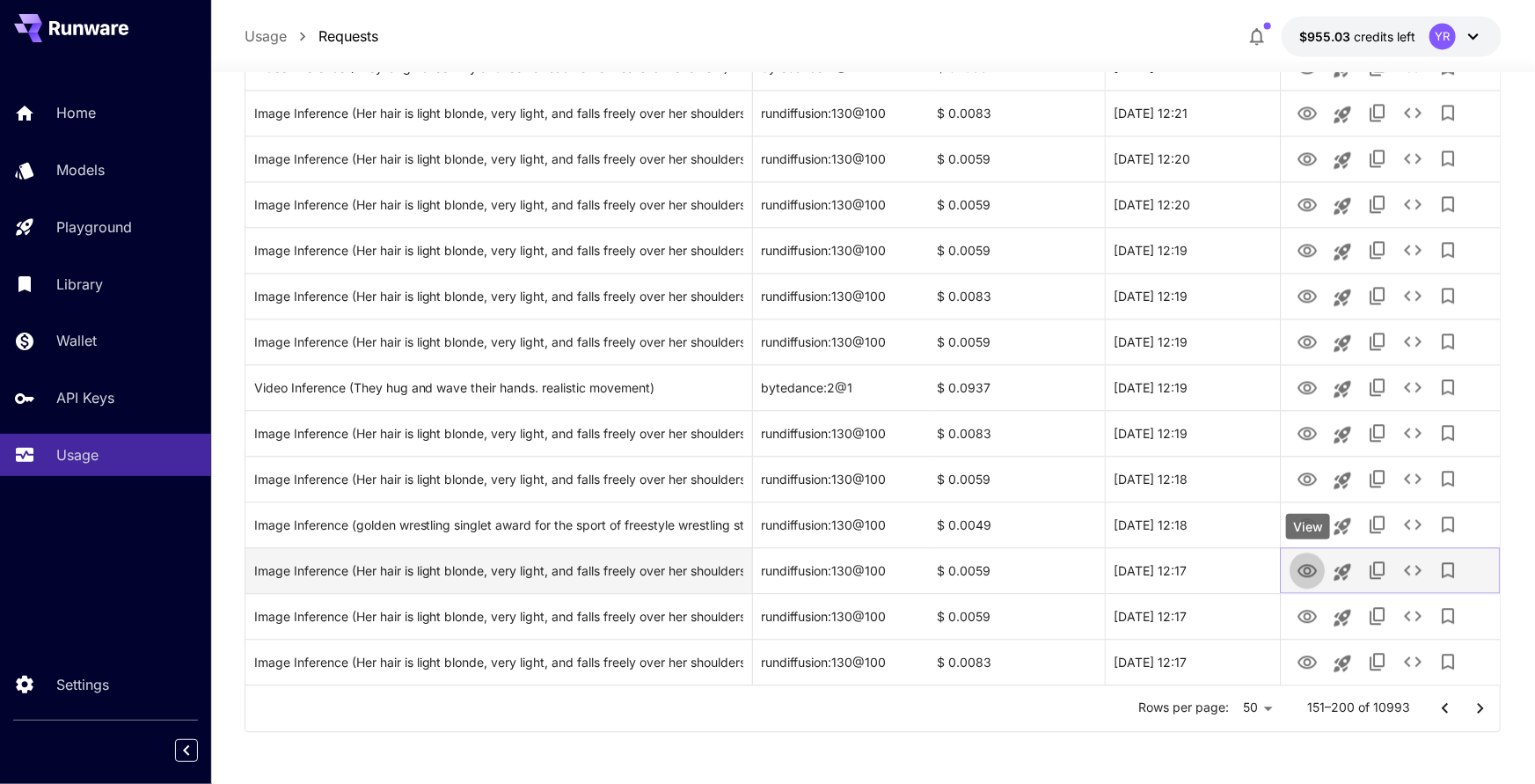
click at [1295, 568] on button "View" at bounding box center [1307, 569] width 35 height 36
click at [1299, 567] on icon "View" at bounding box center [1307, 570] width 21 height 21
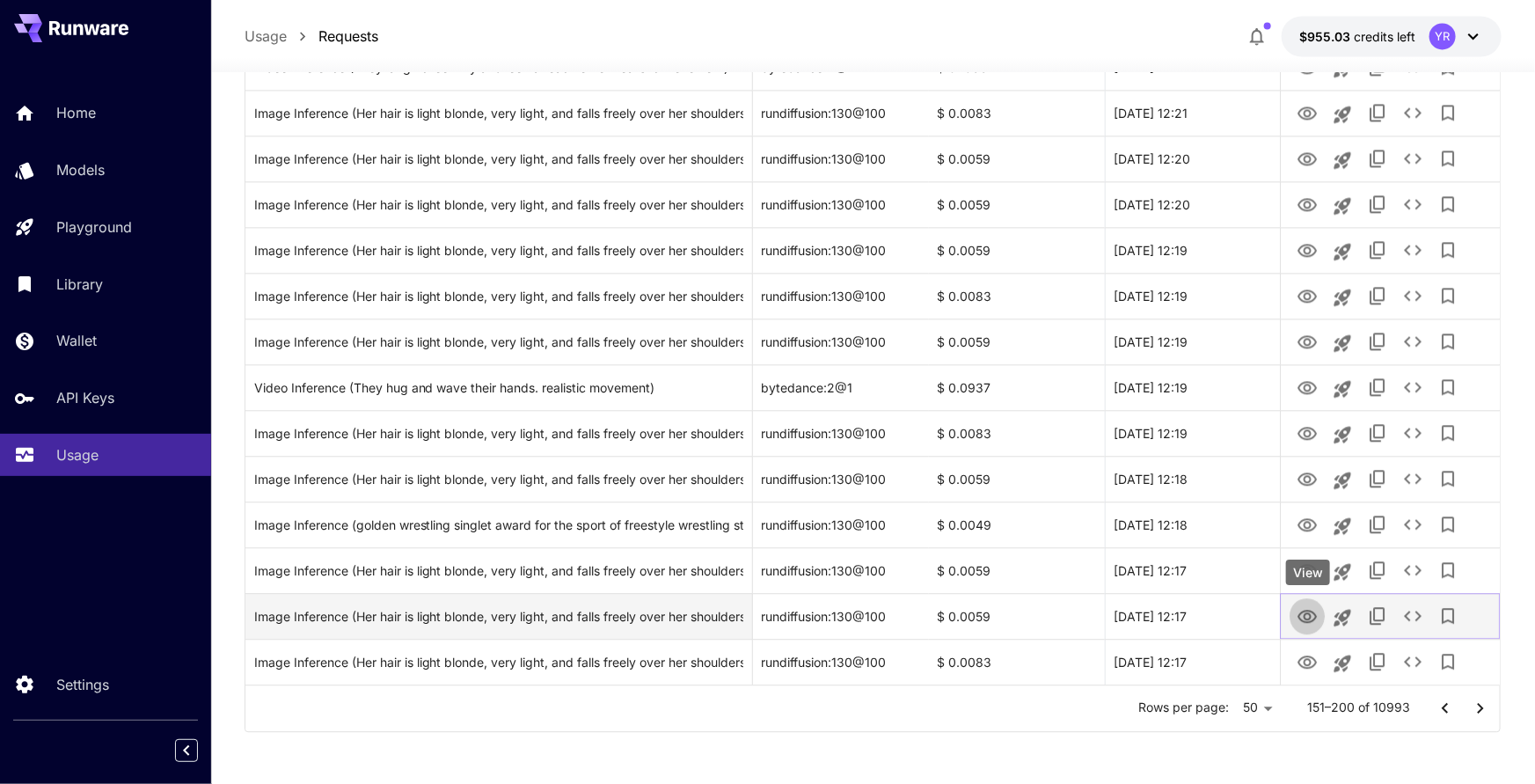
click at [1304, 622] on icon "View" at bounding box center [1307, 616] width 21 height 21
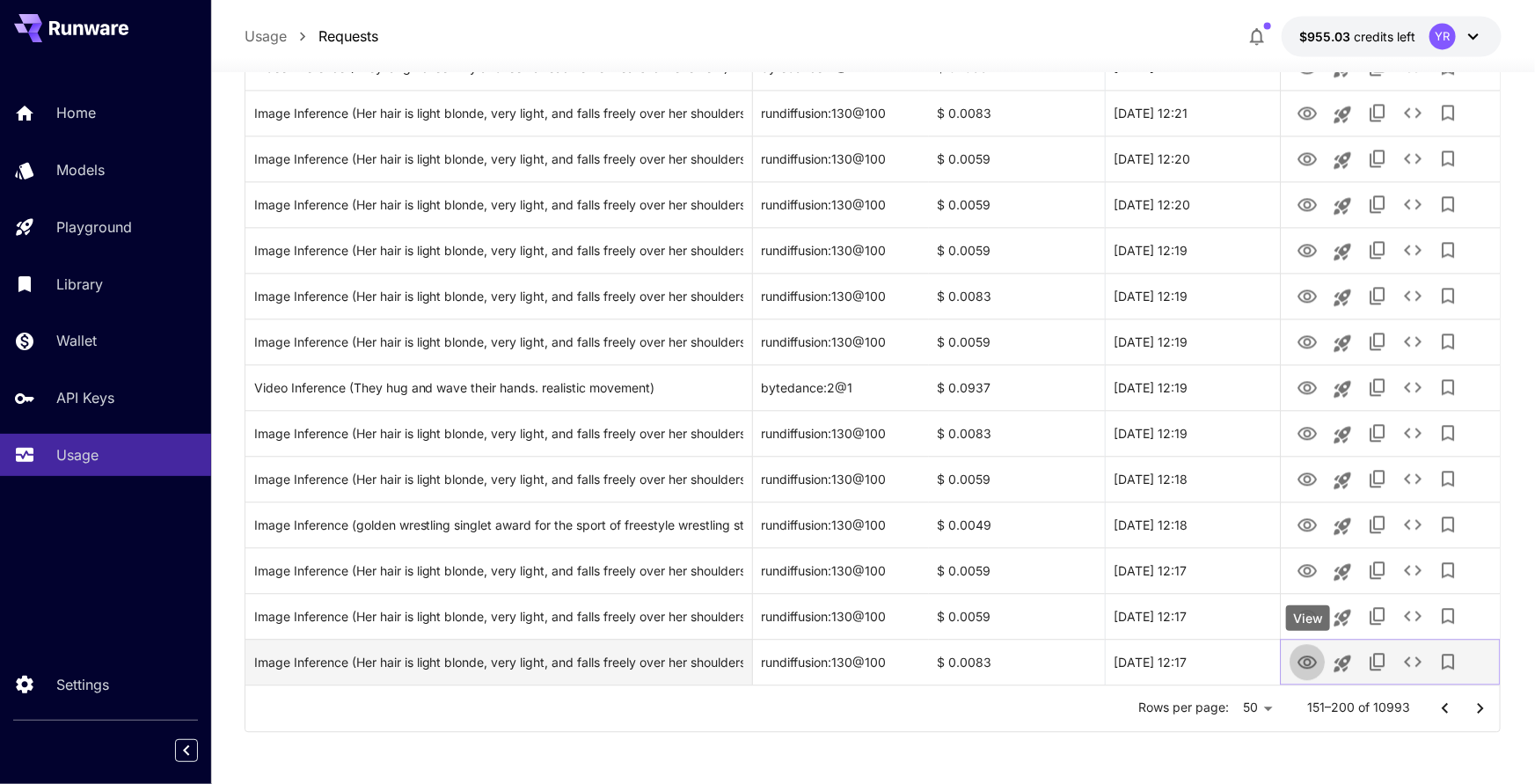
click at [1312, 663] on icon "View" at bounding box center [1307, 661] width 21 height 21
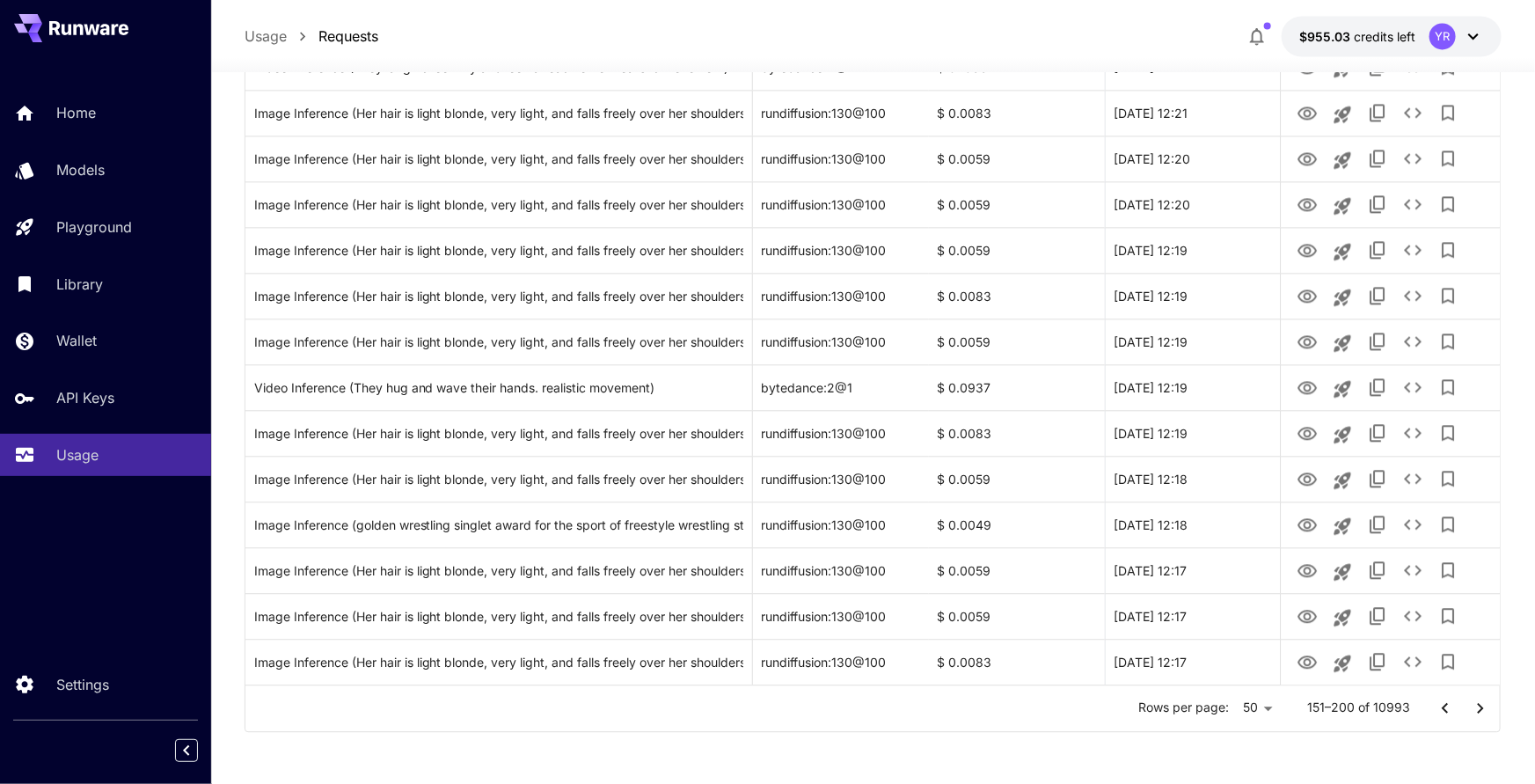
click at [1477, 708] on icon "Go to next page" at bounding box center [1480, 708] width 21 height 21
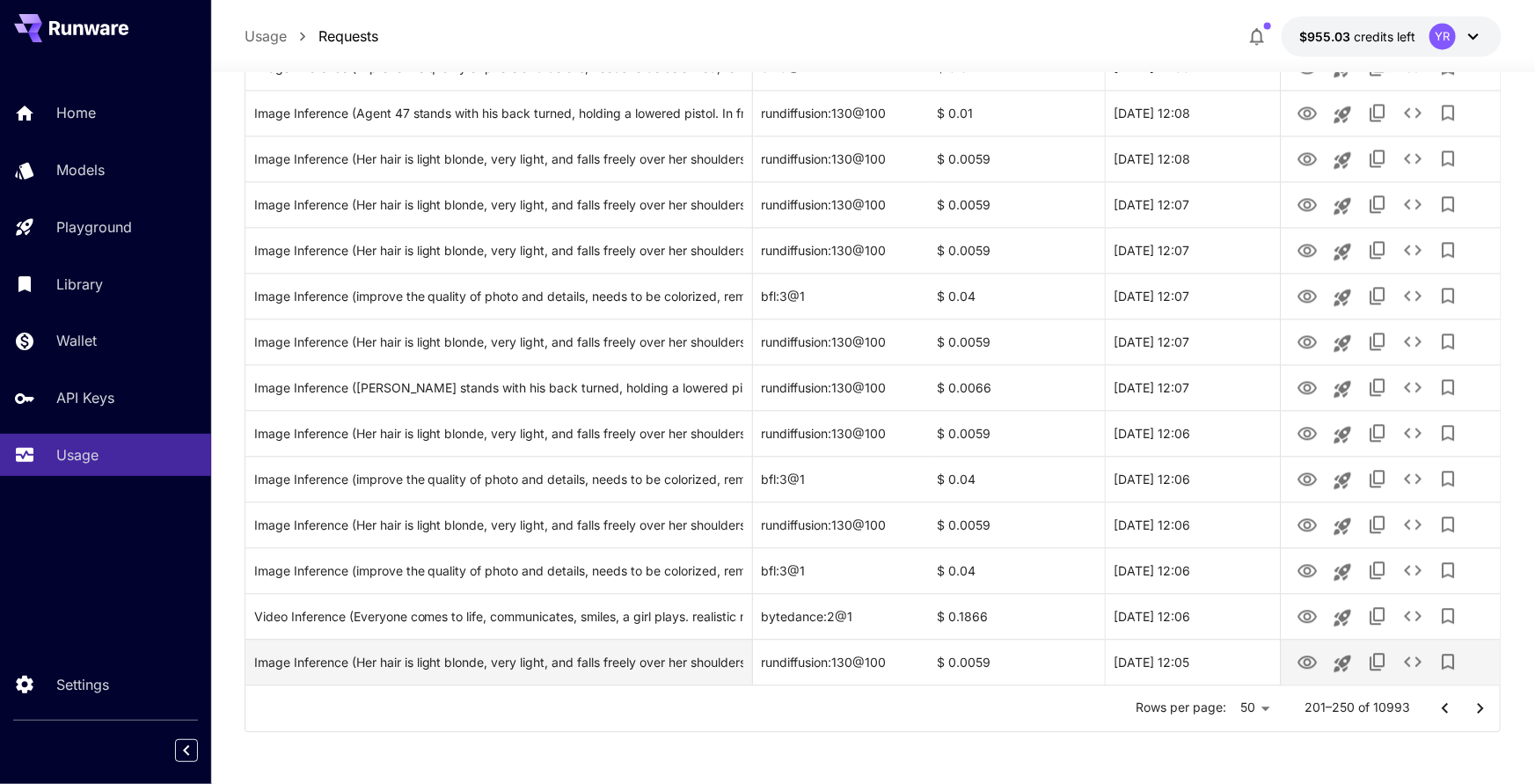
drag, startPoint x: 1486, startPoint y: 708, endPoint x: 1420, endPoint y: 638, distance: 96.2
click at [1486, 708] on icon "Go to next page" at bounding box center [1480, 708] width 21 height 21
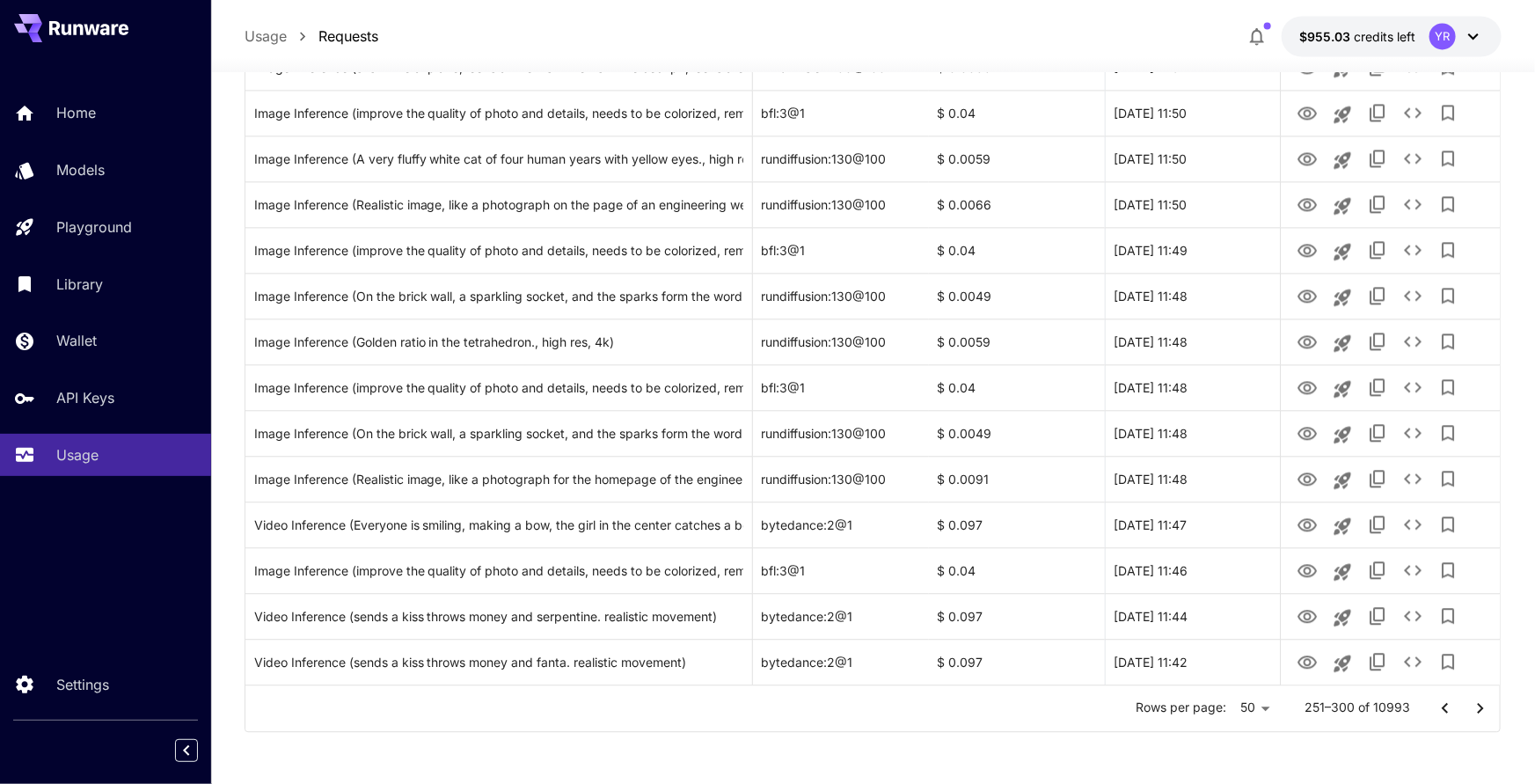
scroll to position [1928, 0]
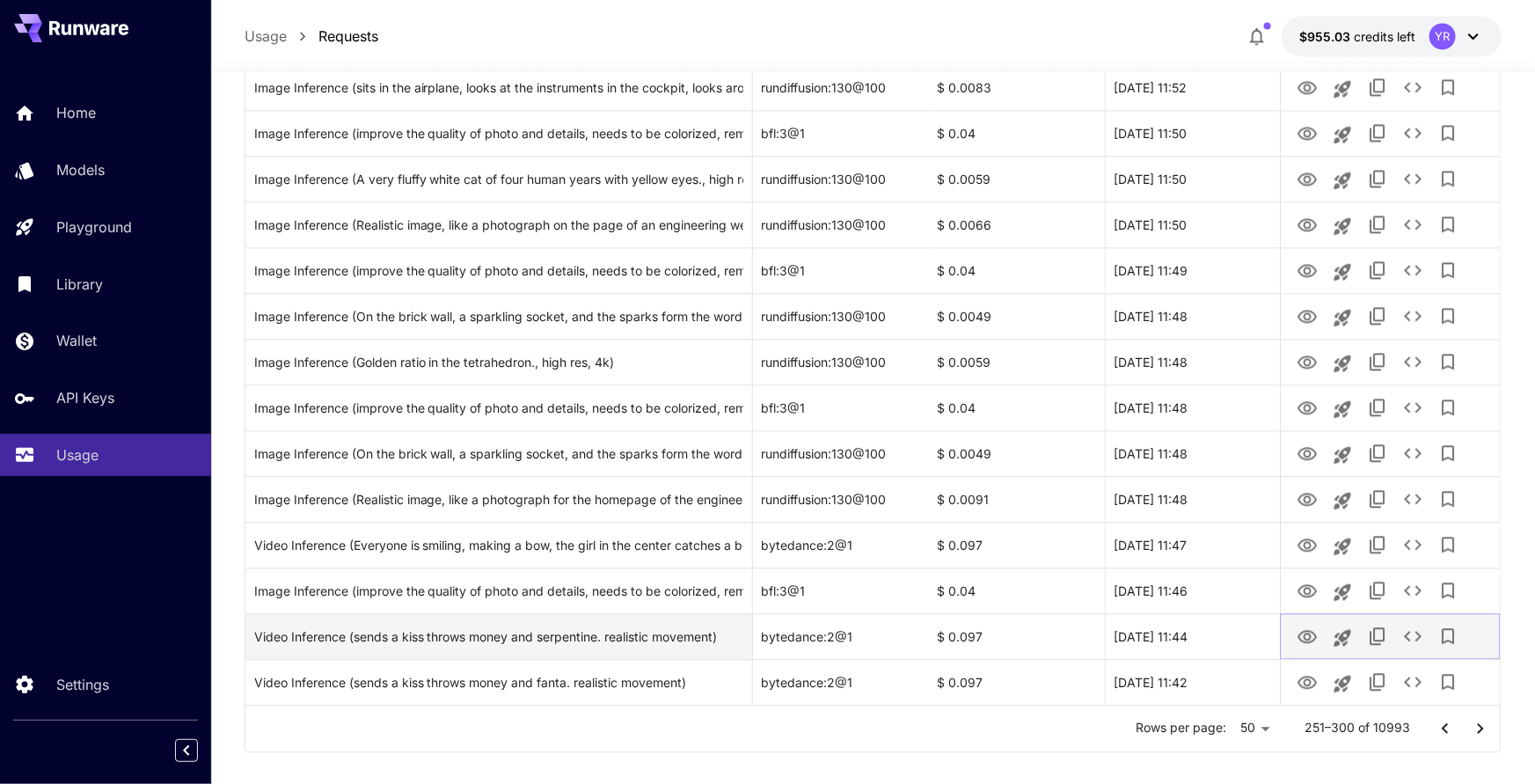
click at [1291, 634] on button "View" at bounding box center [1307, 635] width 35 height 36
click at [1299, 634] on icon "View" at bounding box center [1307, 637] width 19 height 13
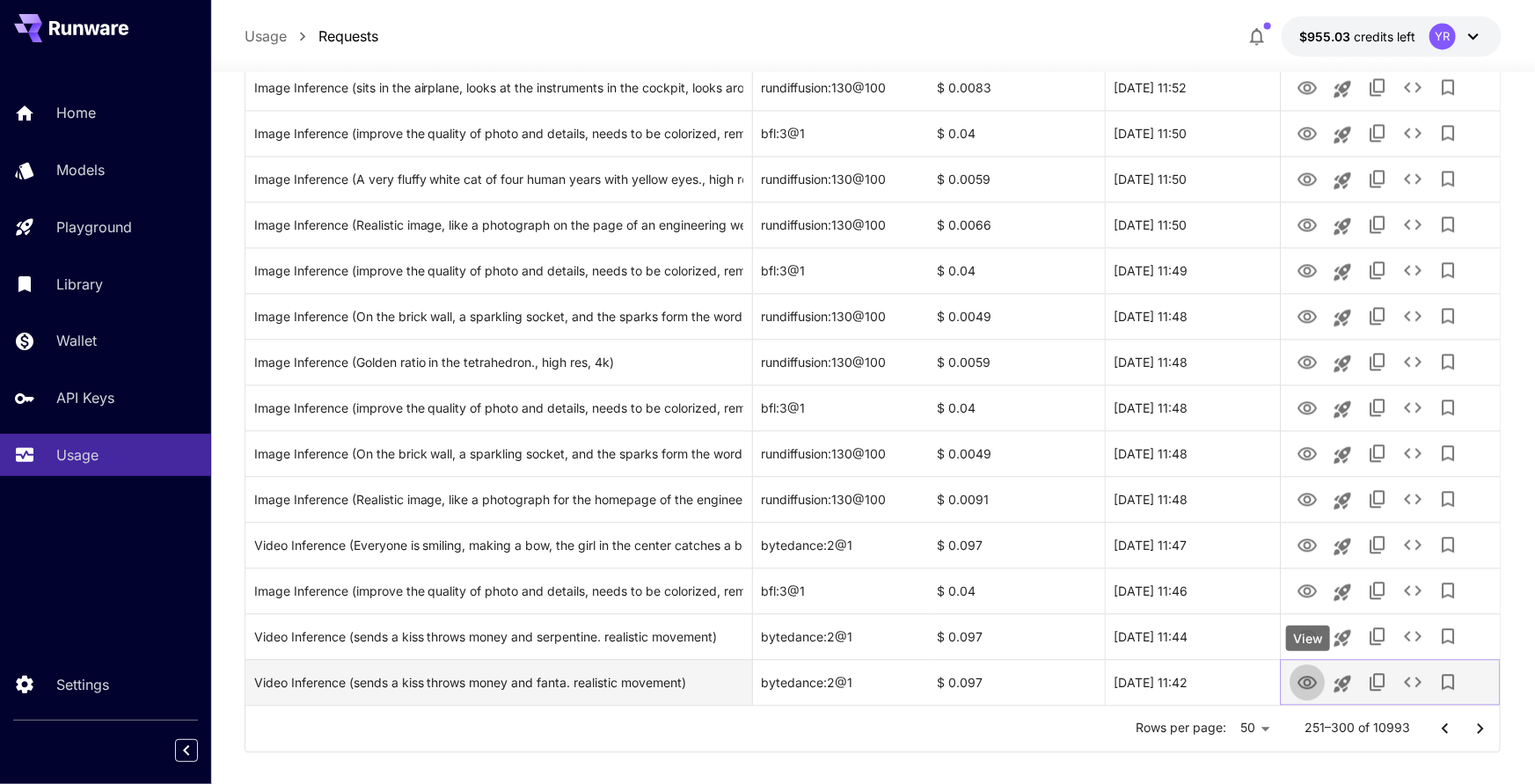
click at [1302, 685] on icon "View" at bounding box center [1307, 682] width 21 height 21
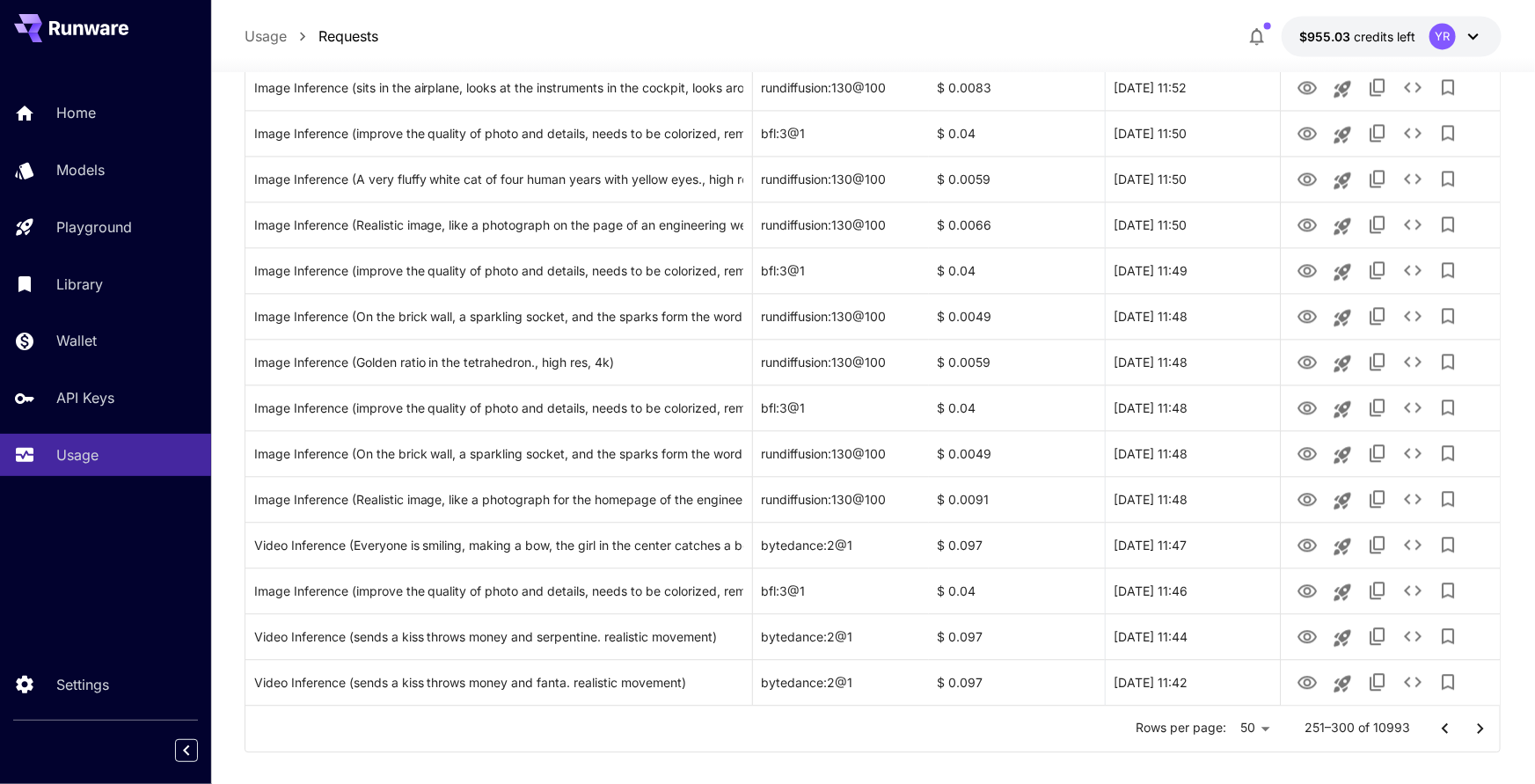
click at [1479, 725] on icon "Go to next page" at bounding box center [1480, 728] width 21 height 21
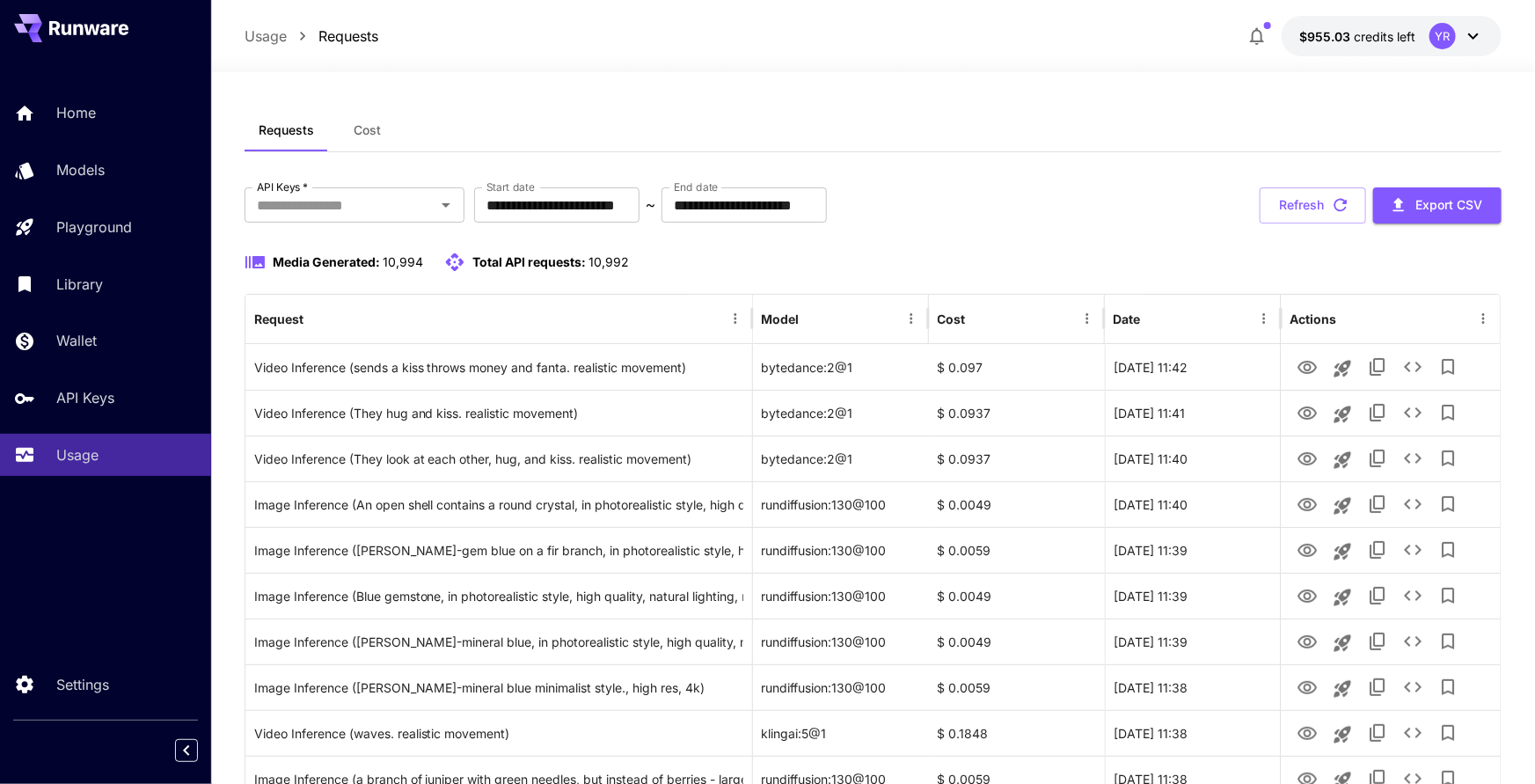
scroll to position [0, 0]
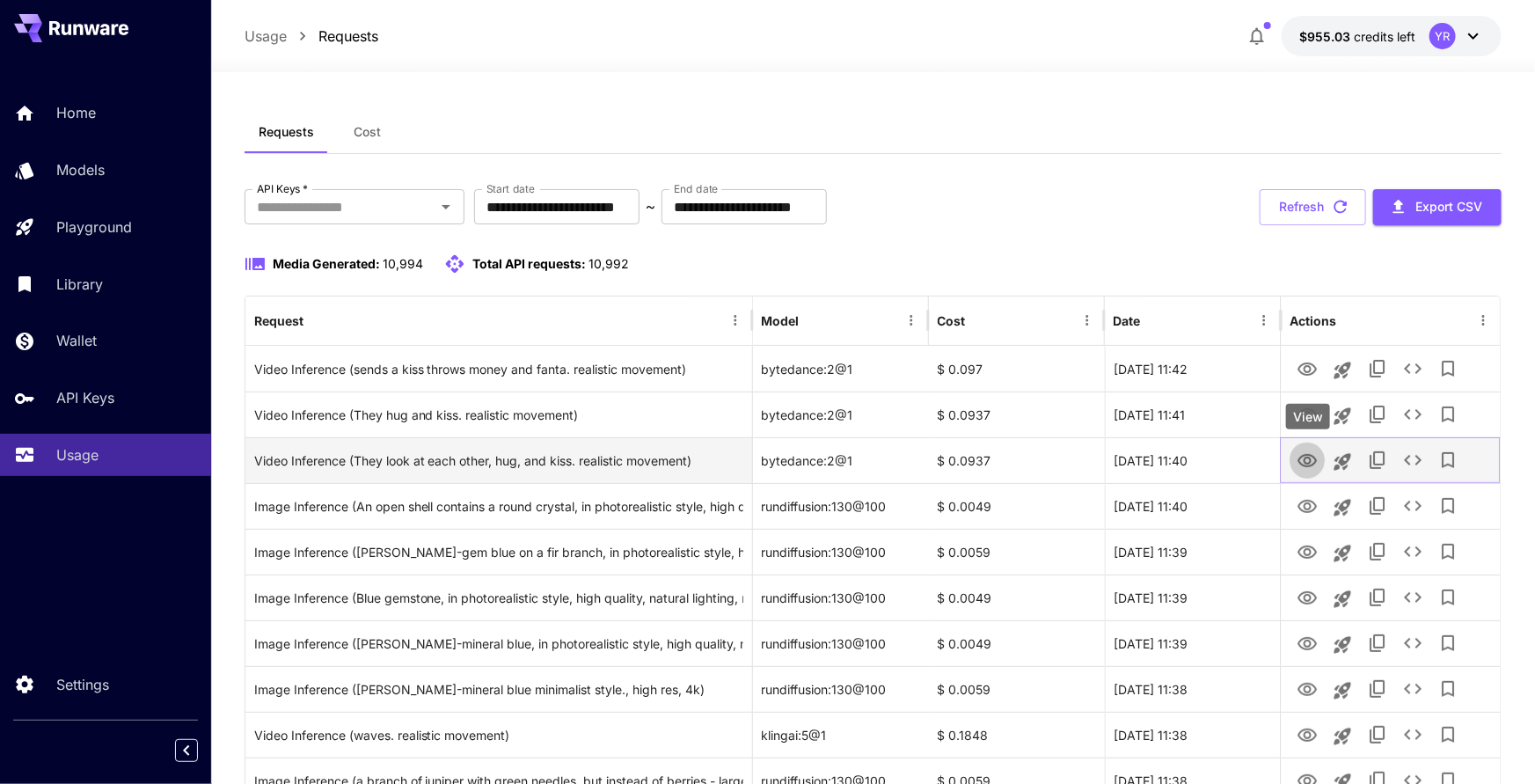
click at [1309, 462] on icon "View" at bounding box center [1307, 461] width 19 height 13
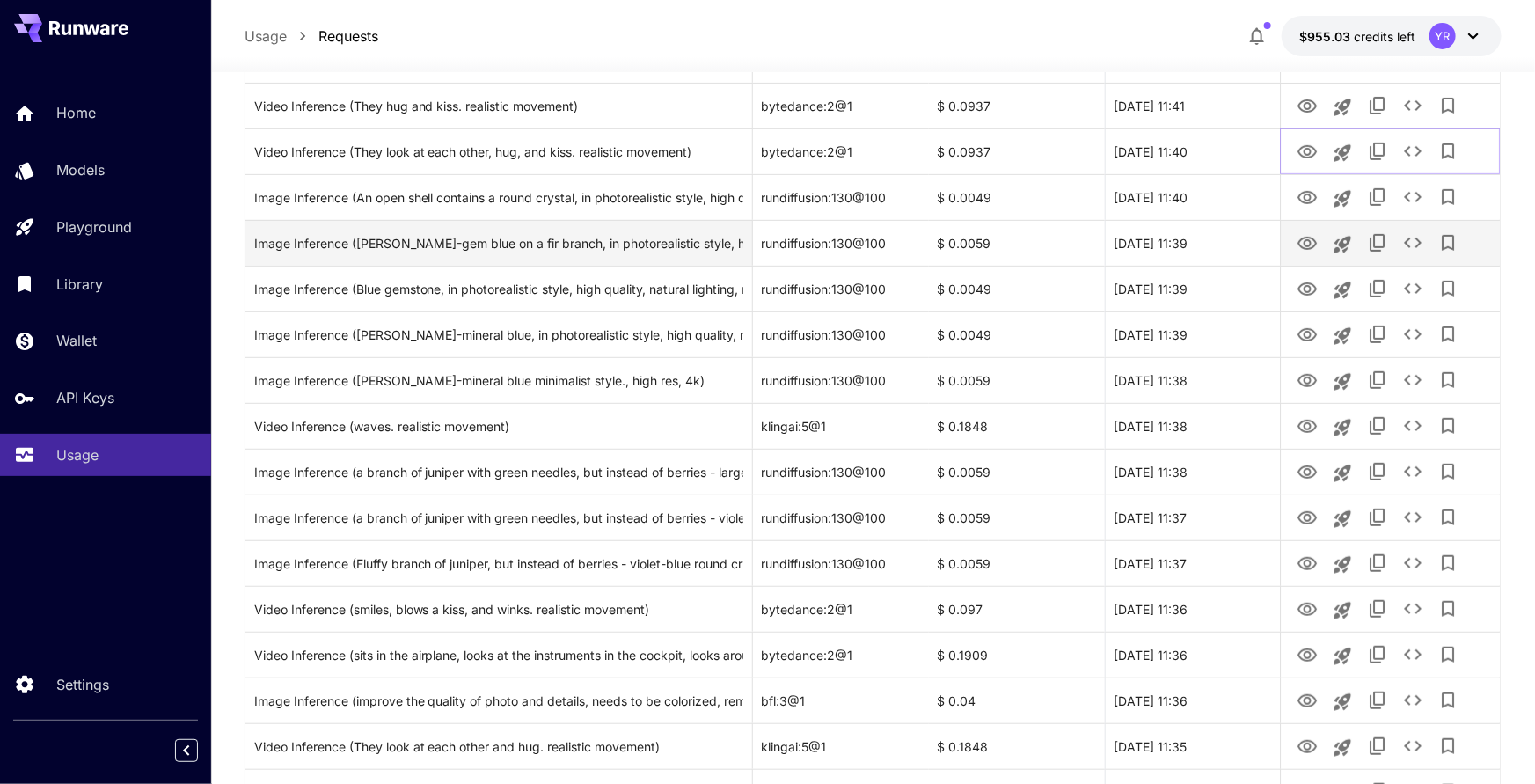
scroll to position [312, 0]
